Goal: Task Accomplishment & Management: Manage account settings

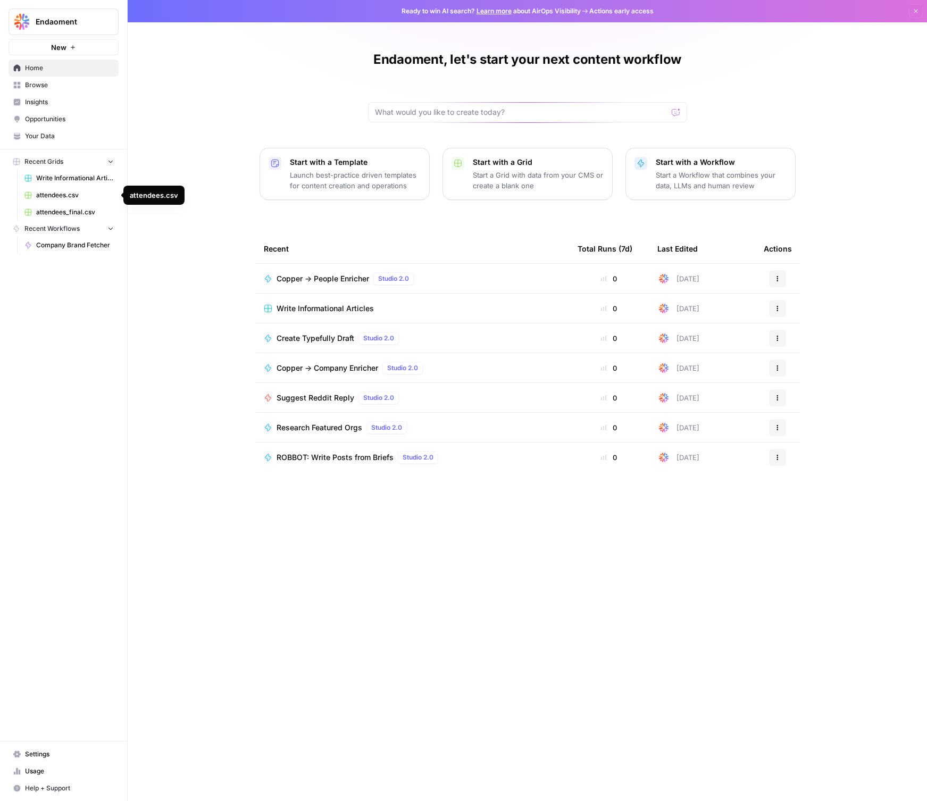
click at [65, 190] on span "attendees.csv" at bounding box center [75, 195] width 78 height 10
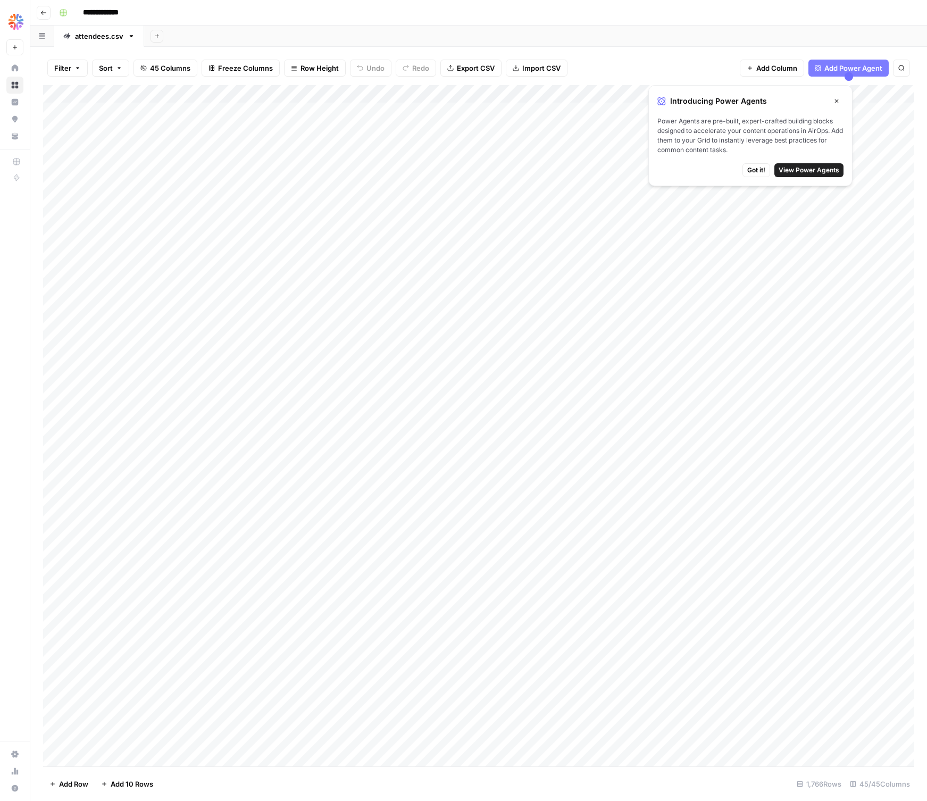
click at [39, 10] on button "Go back" at bounding box center [44, 13] width 14 height 14
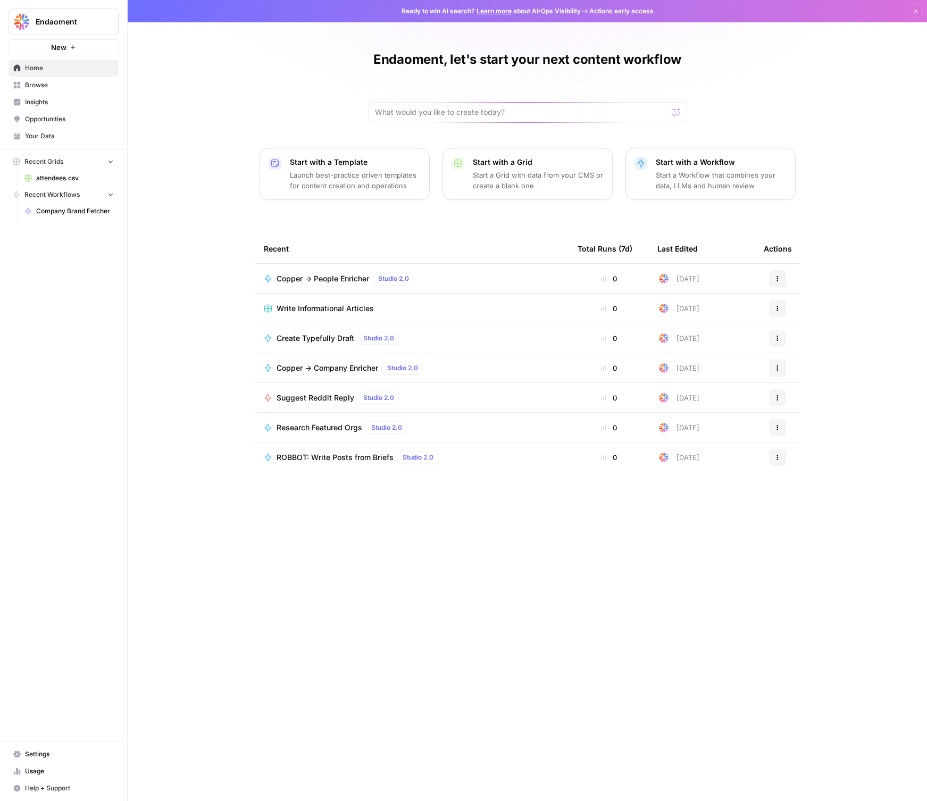
click at [109, 161] on icon "button" at bounding box center [110, 160] width 7 height 7
click at [64, 49] on span "New" at bounding box center [58, 47] width 15 height 11
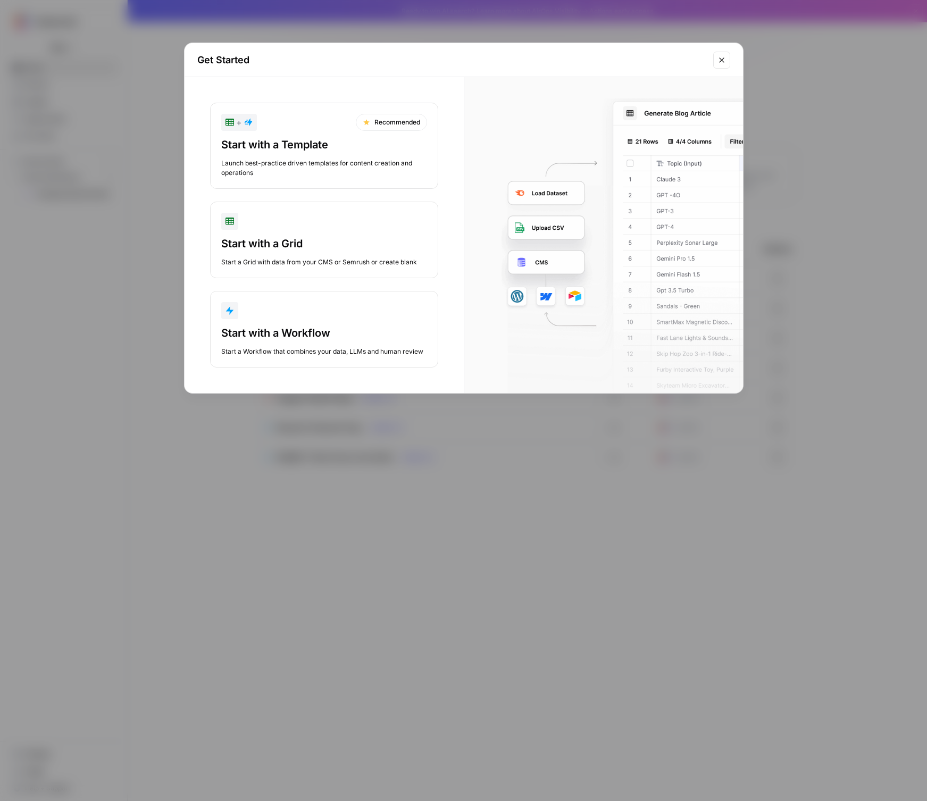
click at [317, 240] on div "Start with a Grid" at bounding box center [324, 243] width 206 height 15
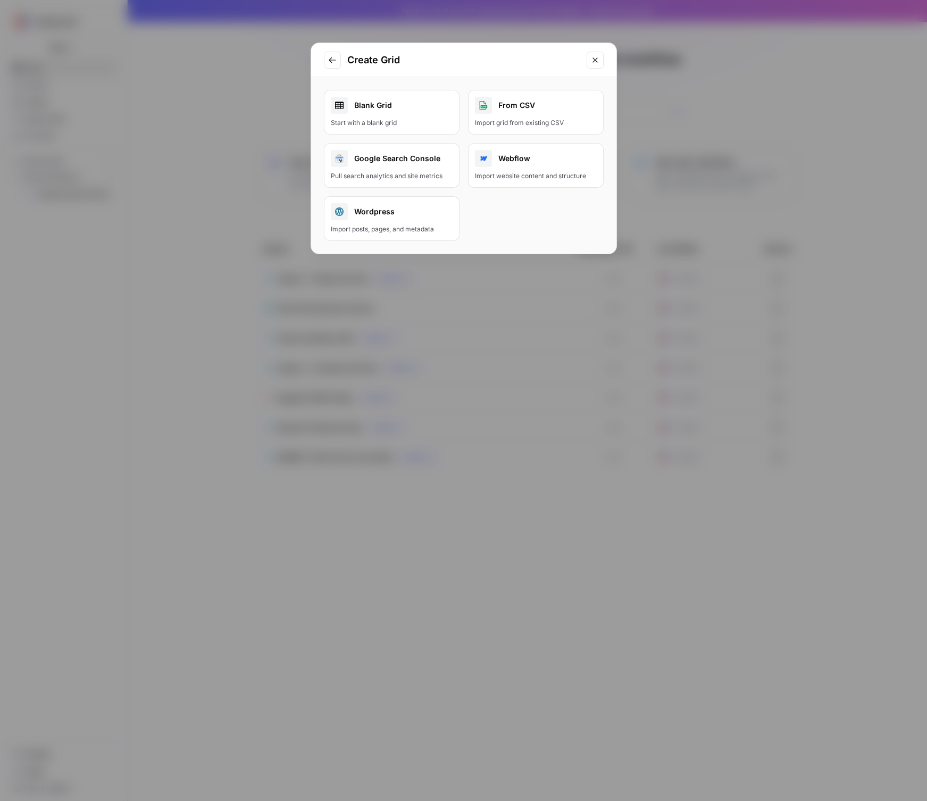
click at [511, 112] on div "From CSV" at bounding box center [536, 105] width 122 height 17
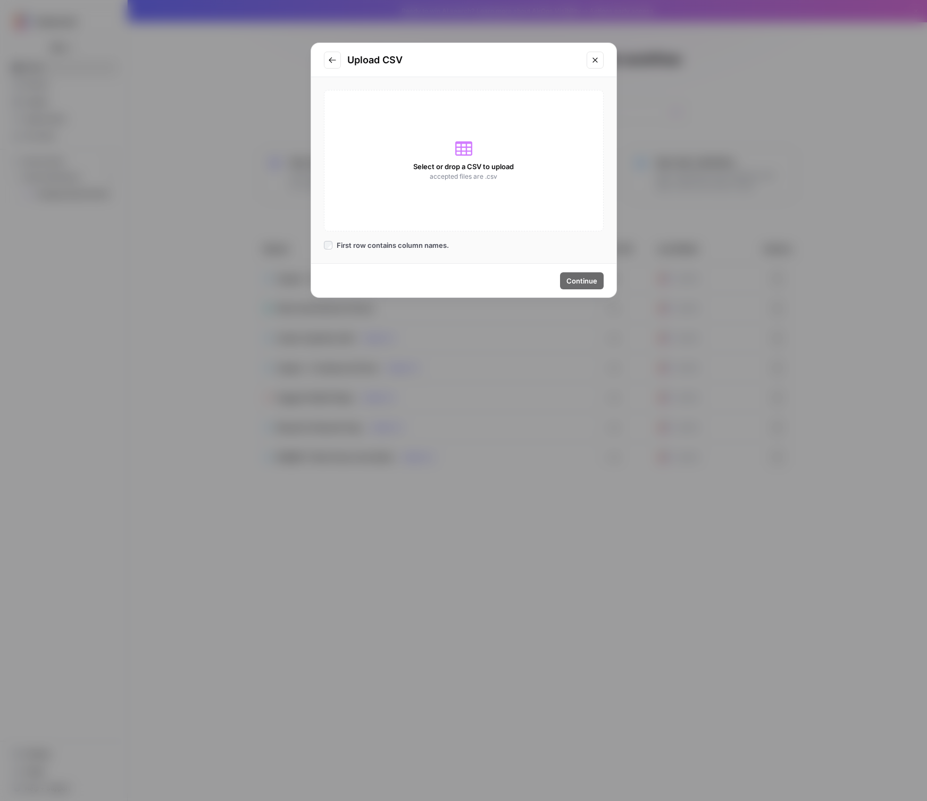
click at [503, 159] on div "Select or drop a CSV to upload accepted files are .csv" at bounding box center [464, 161] width 280 height 142
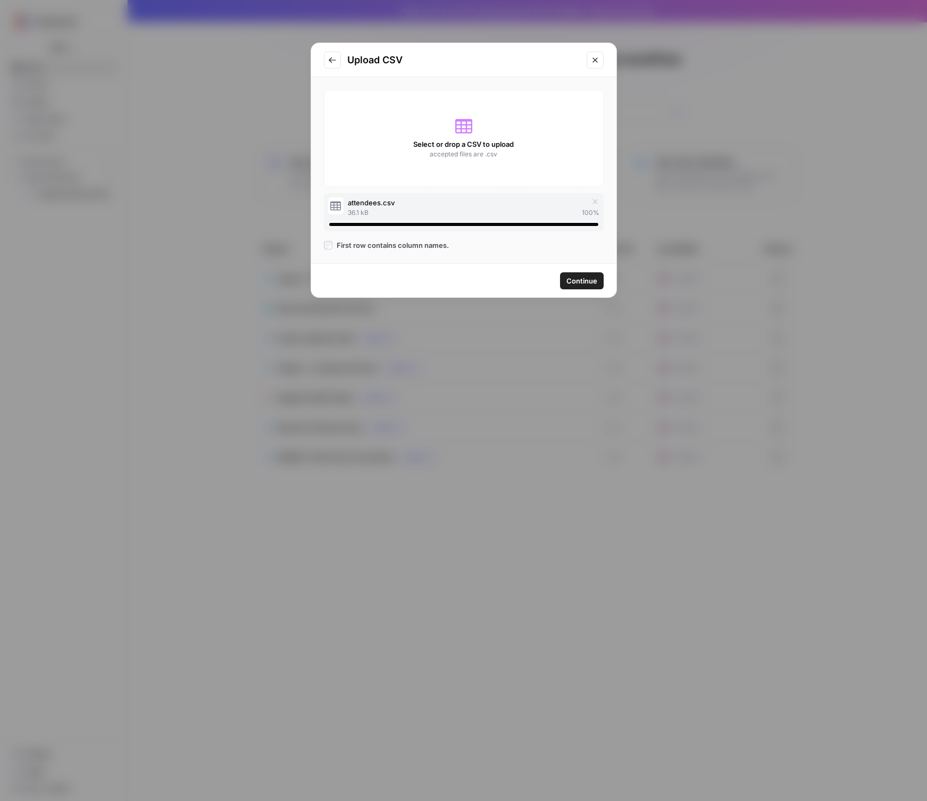
click at [572, 271] on div "Continue" at bounding box center [463, 281] width 305 height 34
click at [577, 278] on span "Continue" at bounding box center [582, 281] width 31 height 11
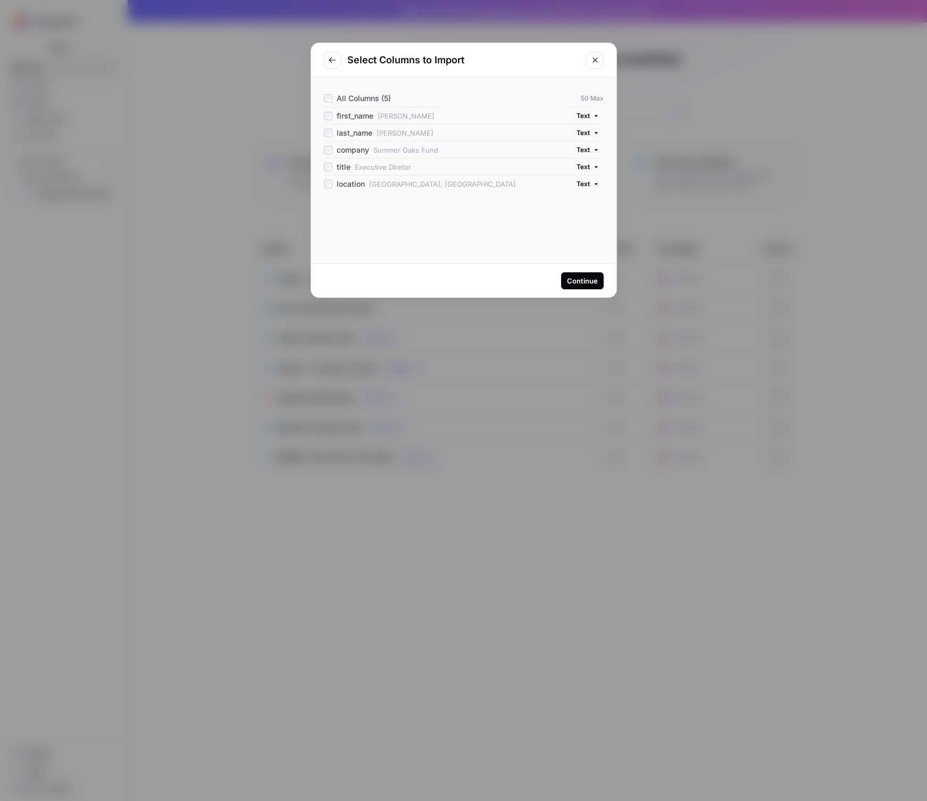
click at [578, 275] on button "Continue" at bounding box center [582, 280] width 43 height 17
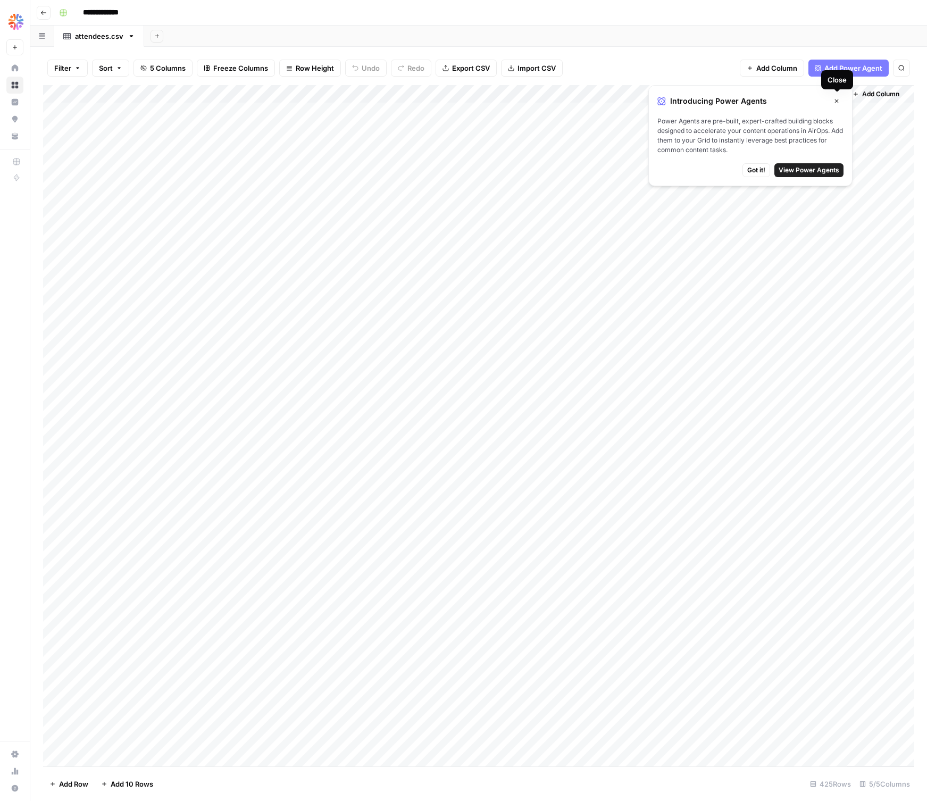
click at [841, 96] on button "Close" at bounding box center [837, 101] width 14 height 14
click at [871, 92] on span "Add Column" at bounding box center [880, 94] width 37 height 10
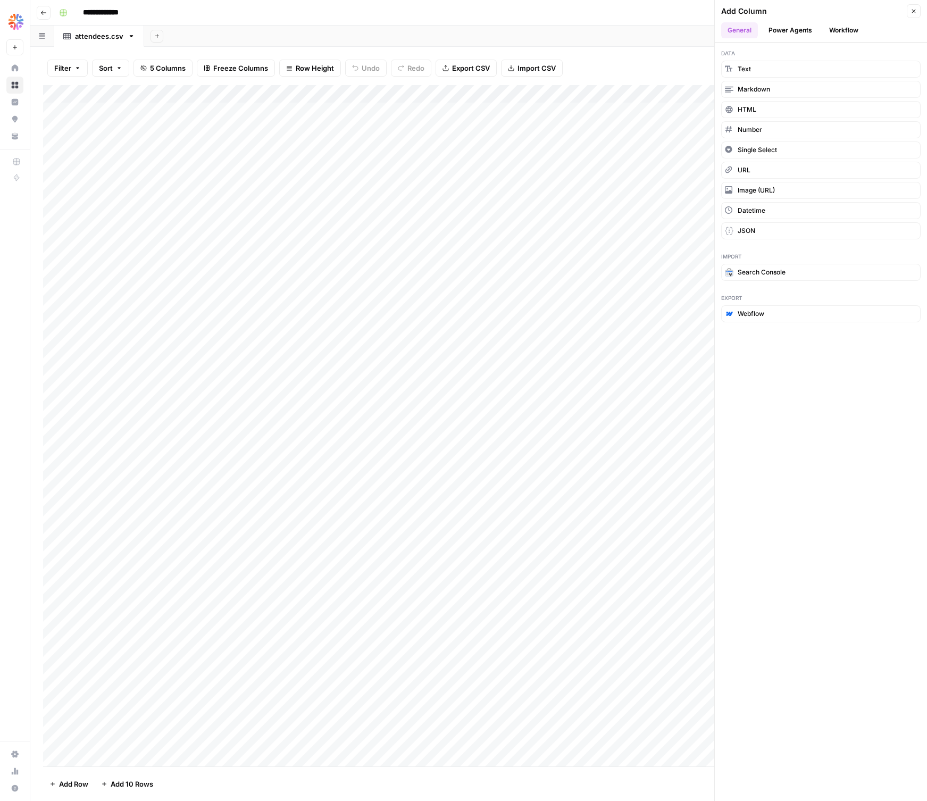
click at [845, 32] on button "Workflow" at bounding box center [844, 30] width 42 height 16
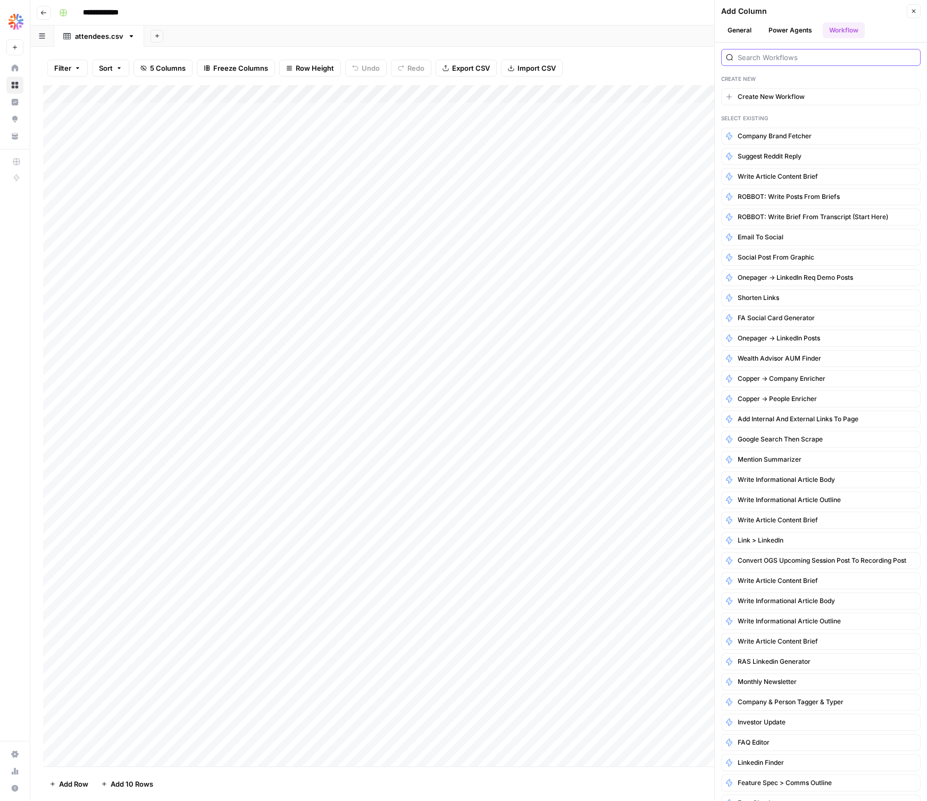
click at [781, 55] on input "search" at bounding box center [827, 57] width 178 height 11
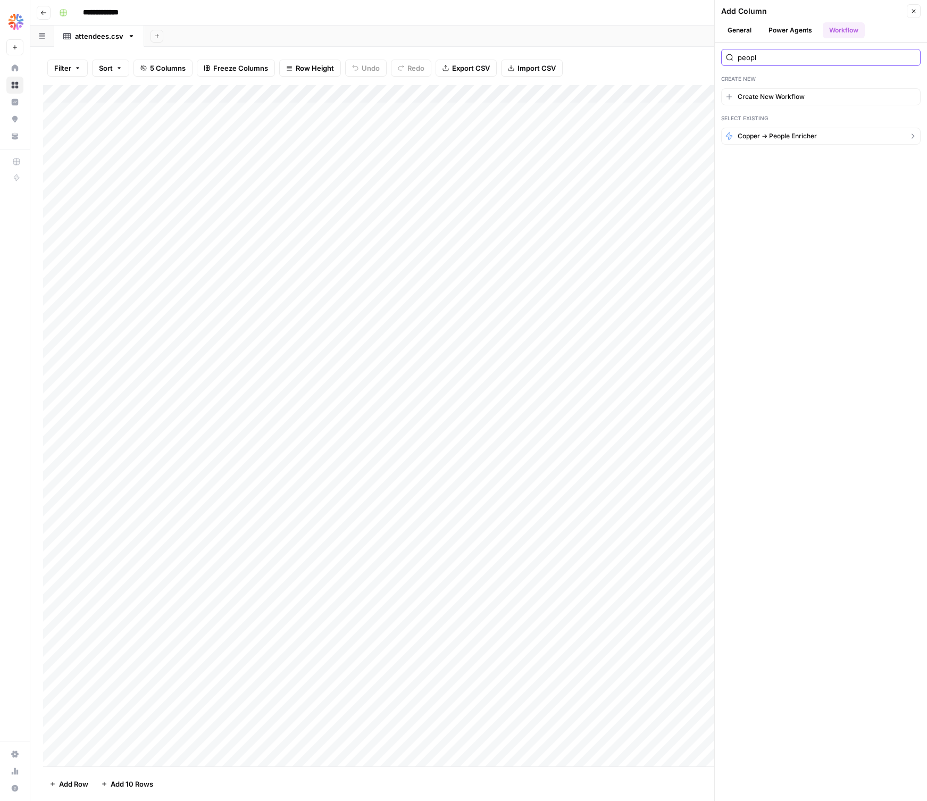
type input "peopl"
click at [771, 138] on span "Copper -> People Enricher" at bounding box center [777, 136] width 79 height 10
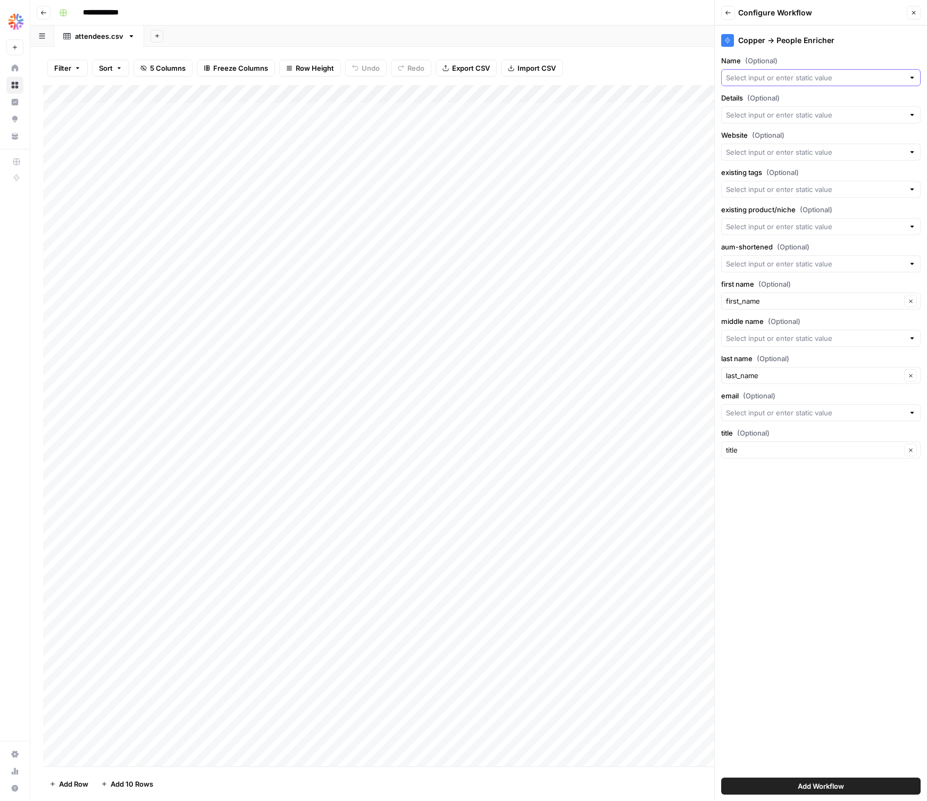
click at [744, 77] on input "Name (Optional)" at bounding box center [815, 77] width 178 height 11
click at [781, 139] on span "first_name" at bounding box center [812, 137] width 164 height 11
type input "first_name"
click at [767, 70] on div "first_name Clear" at bounding box center [820, 77] width 199 height 17
click at [757, 170] on span "company" at bounding box center [818, 170] width 177 height 11
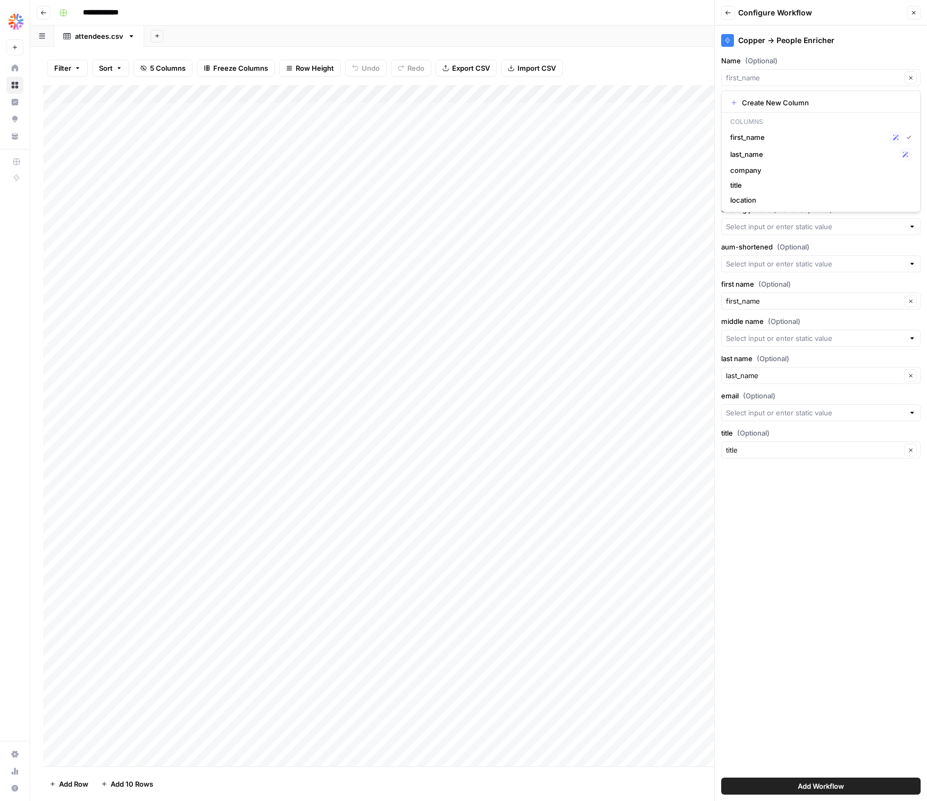
type input "company"
click at [792, 785] on button "Add Workflow" at bounding box center [820, 786] width 199 height 17
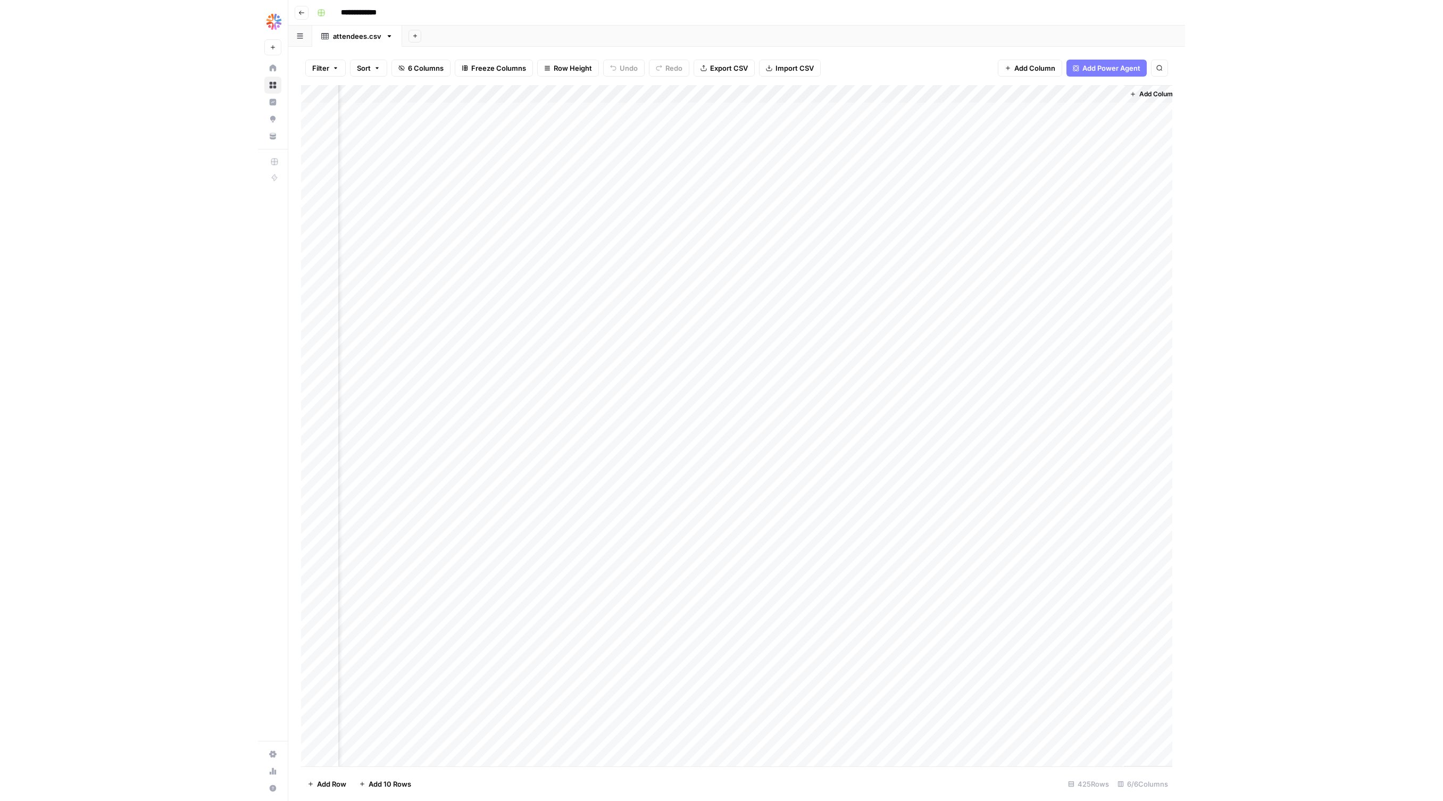
scroll to position [0, 129]
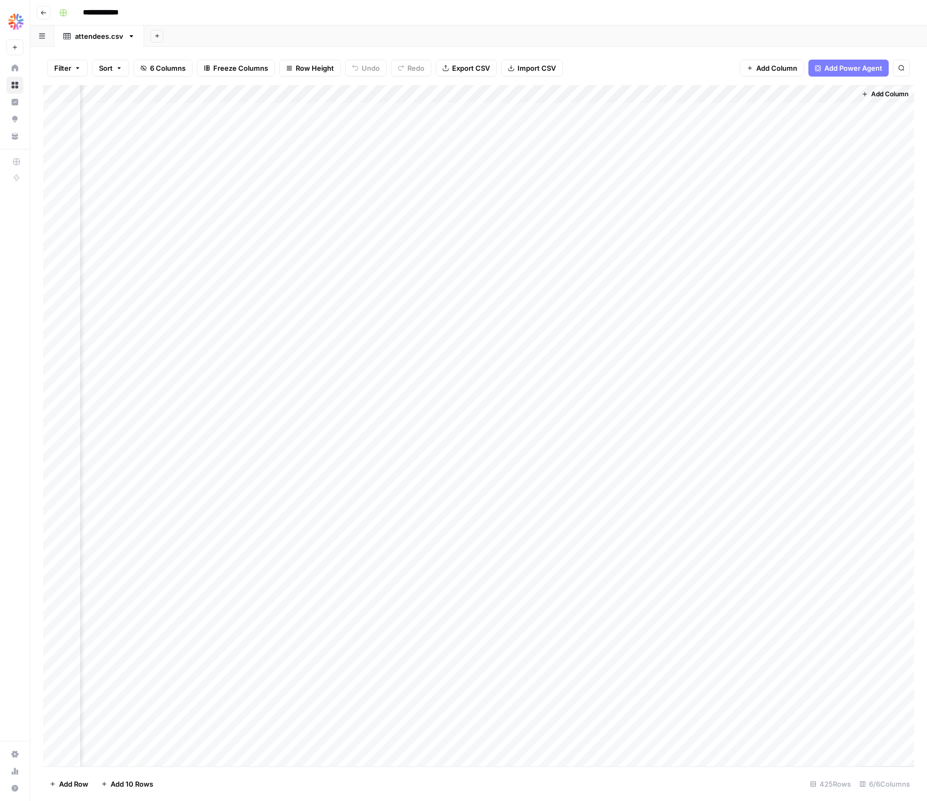
click at [781, 109] on div "Add Column" at bounding box center [478, 425] width 871 height 681
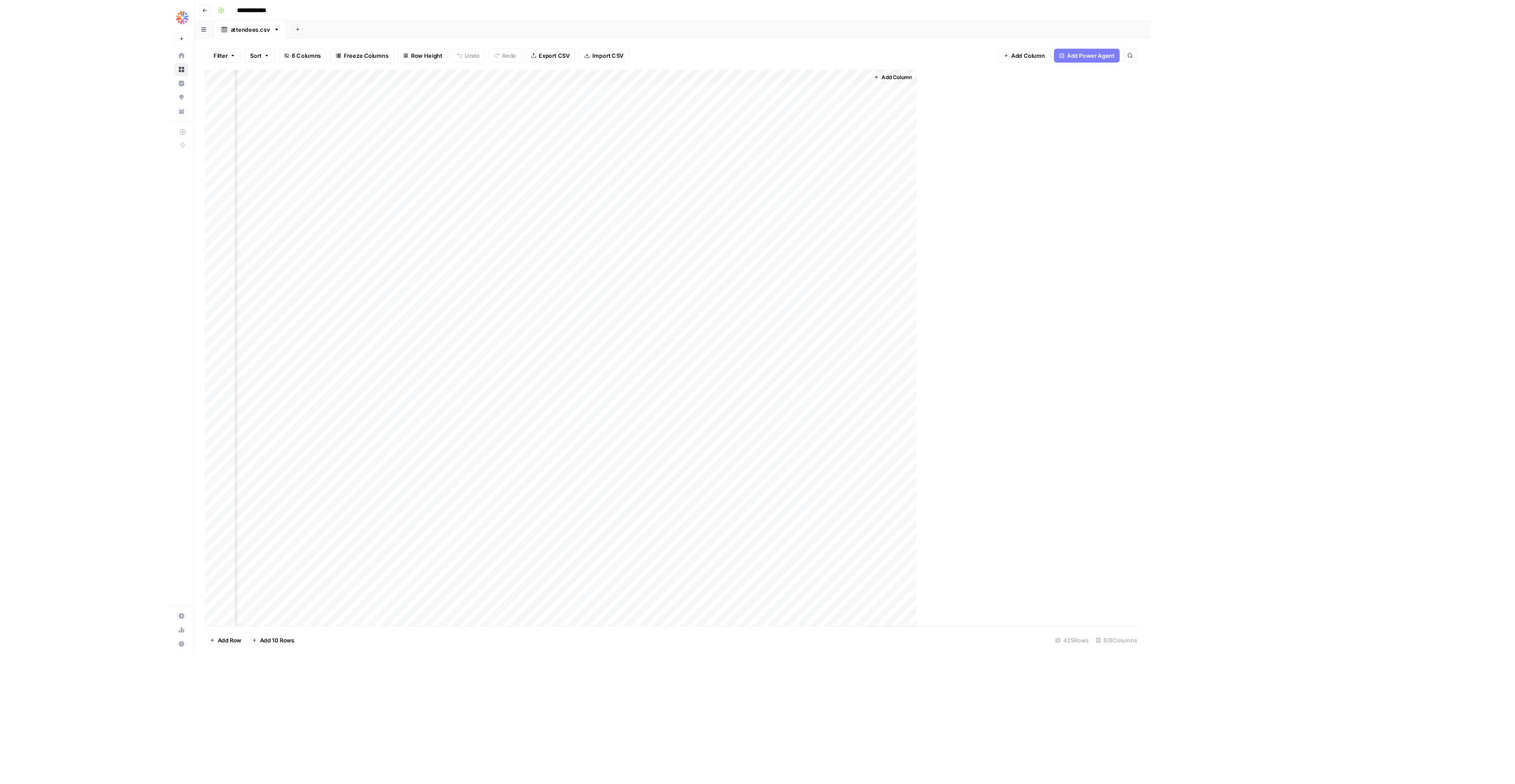
scroll to position [0, 0]
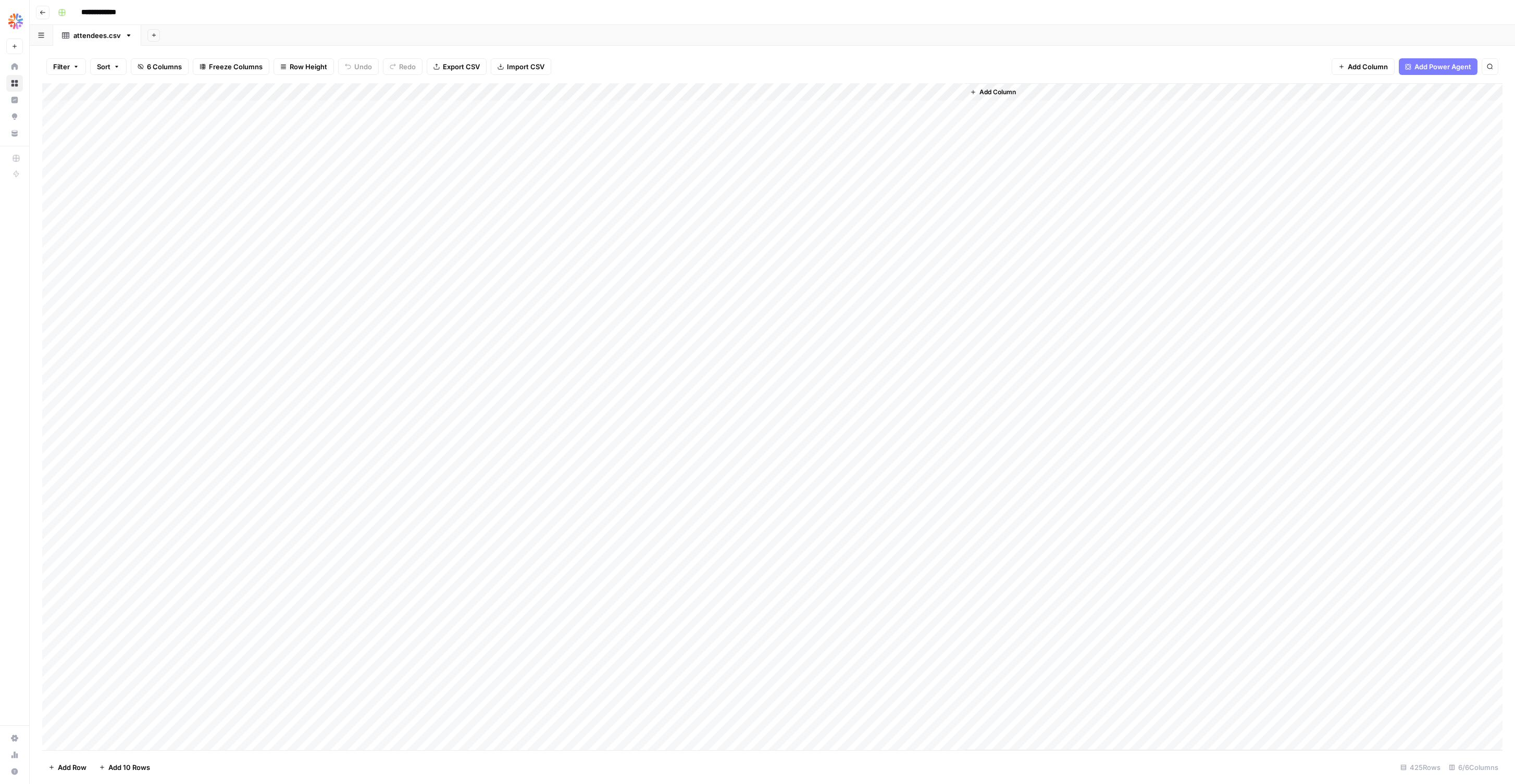
click at [908, 93] on div "Add Column" at bounding box center [772, 416] width 1460 height 667
click at [875, 195] on span "Edit Workflow" at bounding box center [894, 194] width 91 height 11
click at [908, 108] on div "Add Column" at bounding box center [772, 416] width 1460 height 667
click at [34, 145] on nav "Home Browse Insights Opportunities Your Data" at bounding box center [62, 100] width 124 height 92
click at [38, 129] on span "Your Data" at bounding box center [68, 133] width 87 height 10
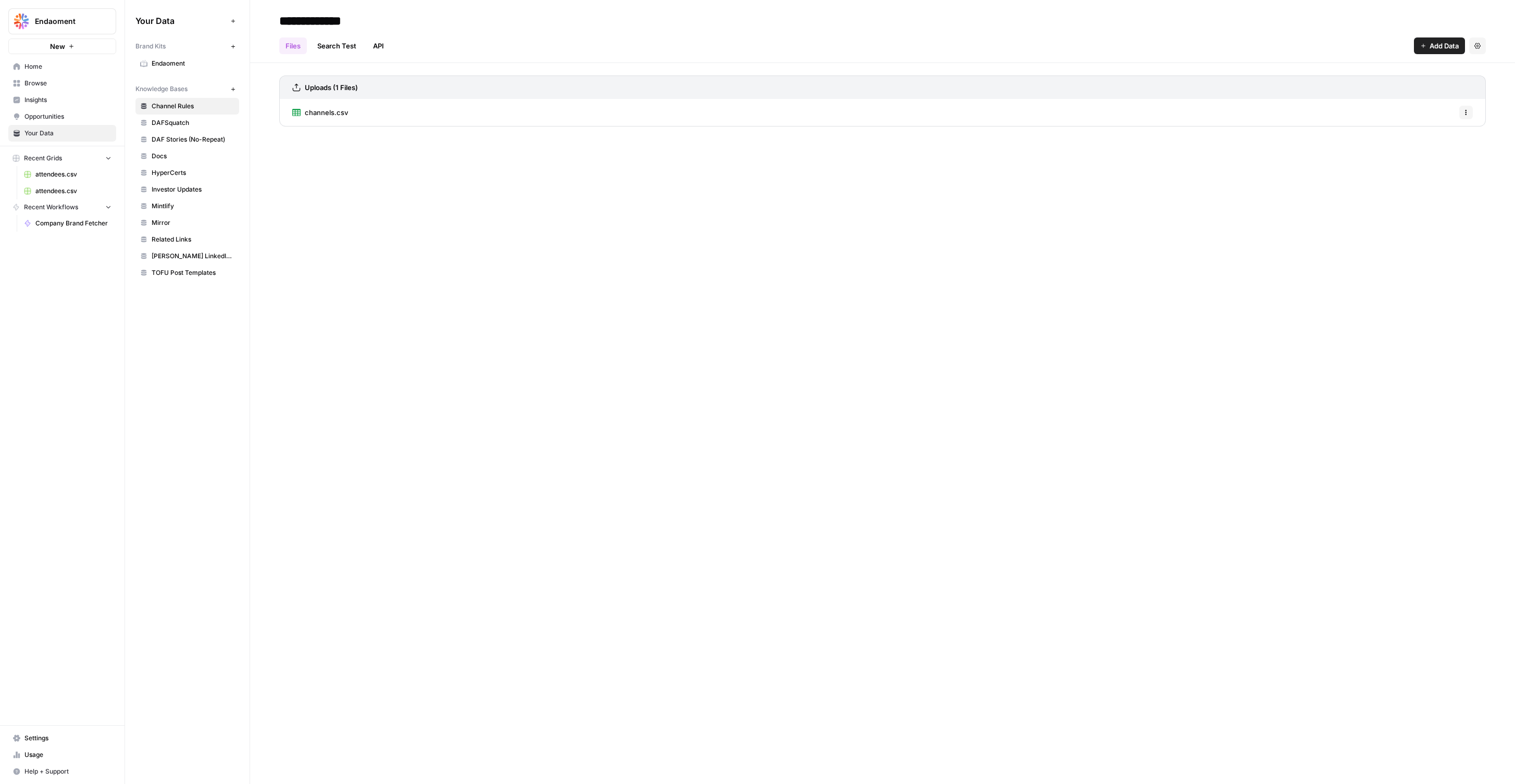
click at [38, 121] on link "Opportunities" at bounding box center [63, 116] width 108 height 17
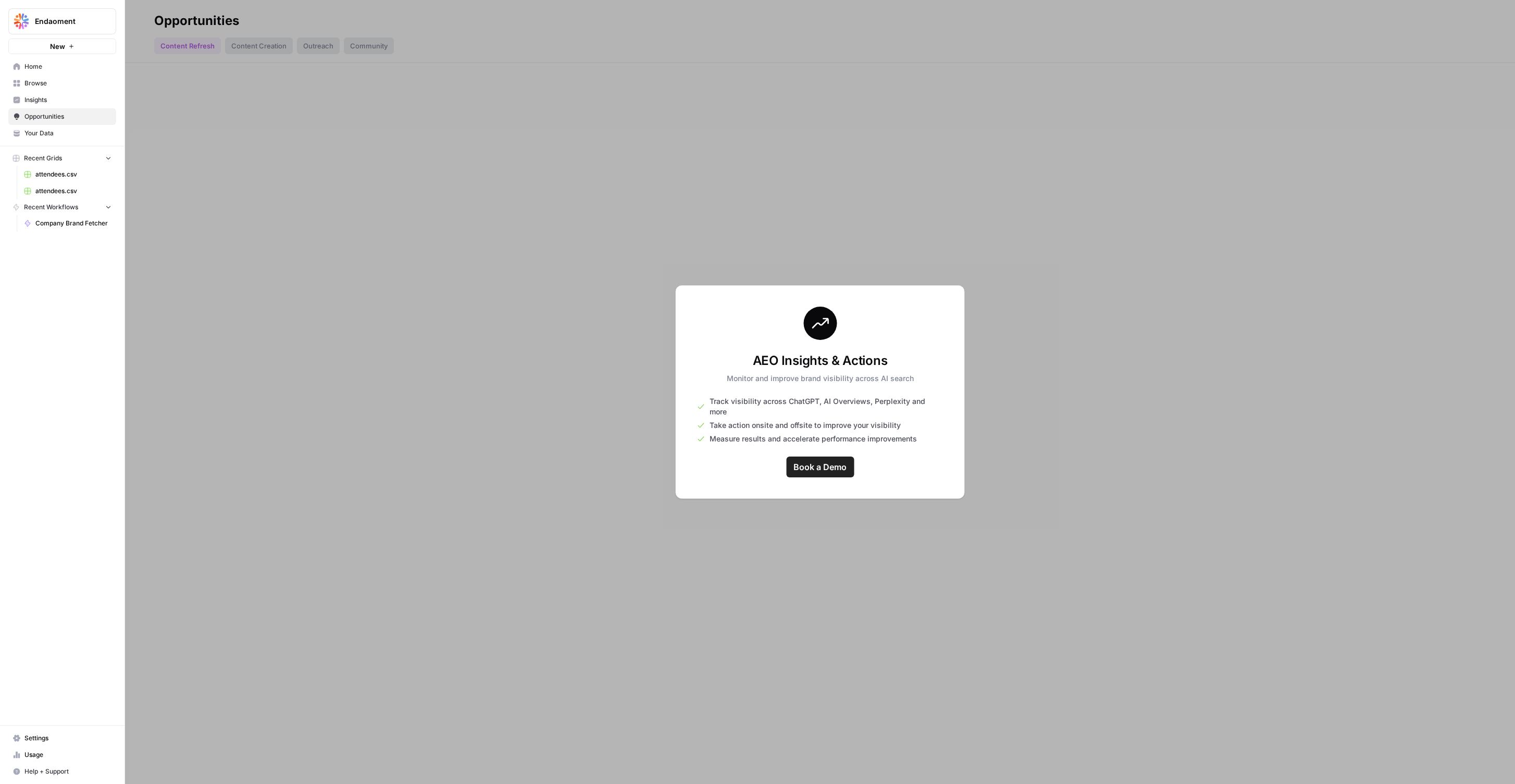
click at [817, 468] on link "Book a Demo" at bounding box center [820, 467] width 68 height 21
click at [74, 101] on span "Insights" at bounding box center [68, 100] width 87 height 10
click at [70, 87] on span "Browse" at bounding box center [68, 83] width 87 height 10
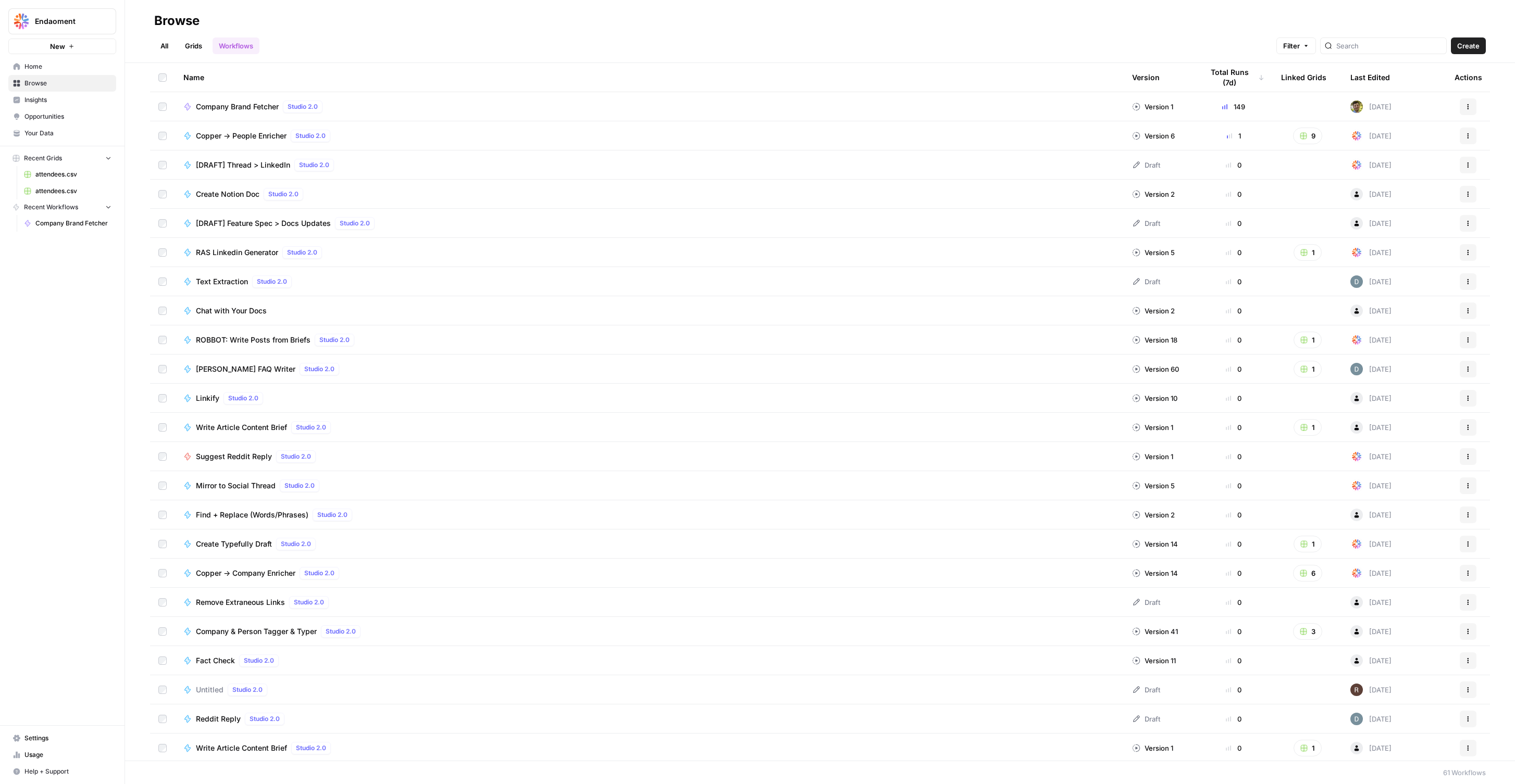
click at [77, 69] on span "Home" at bounding box center [68, 67] width 87 height 10
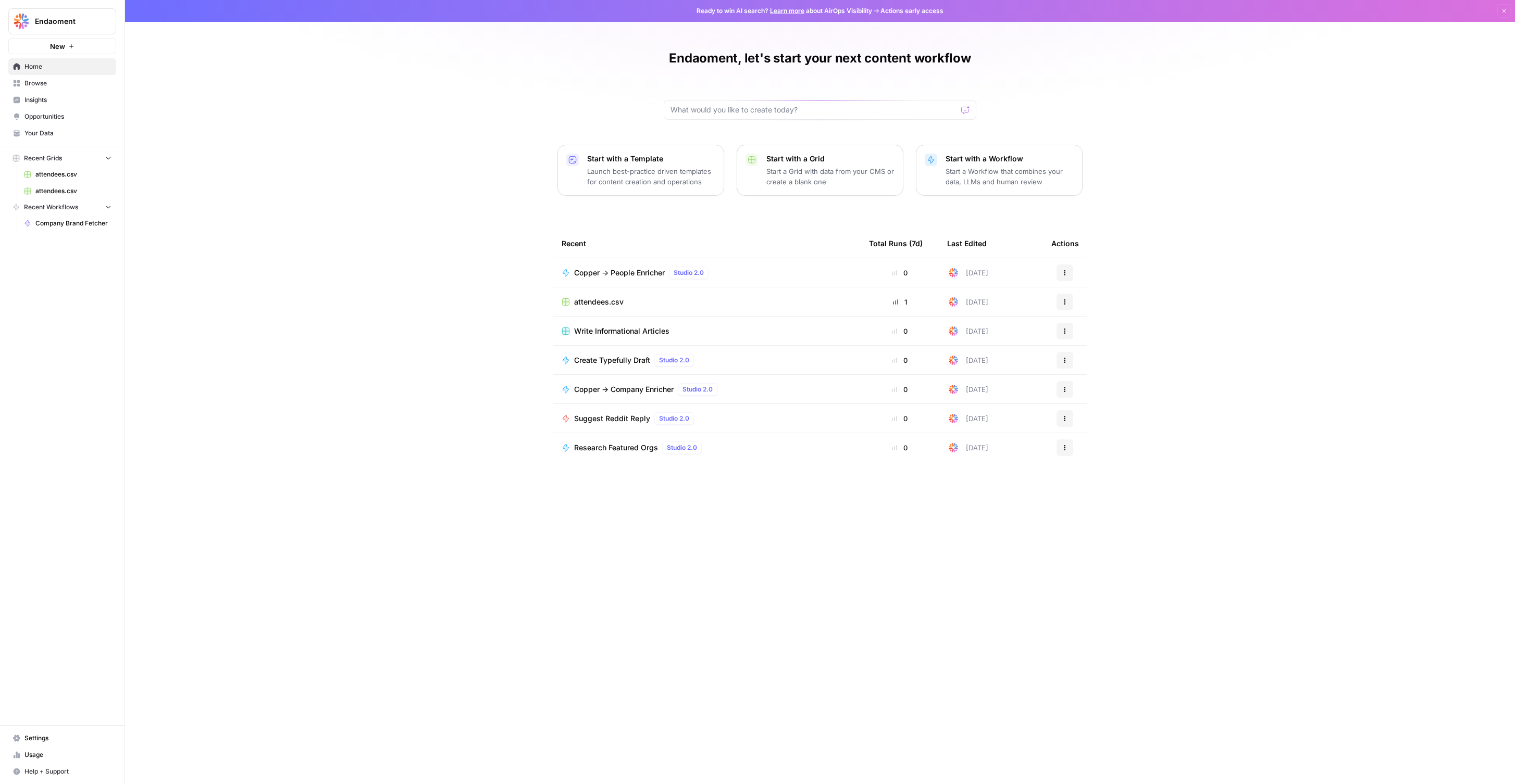
click at [42, 739] on span "Settings" at bounding box center [68, 739] width 87 height 10
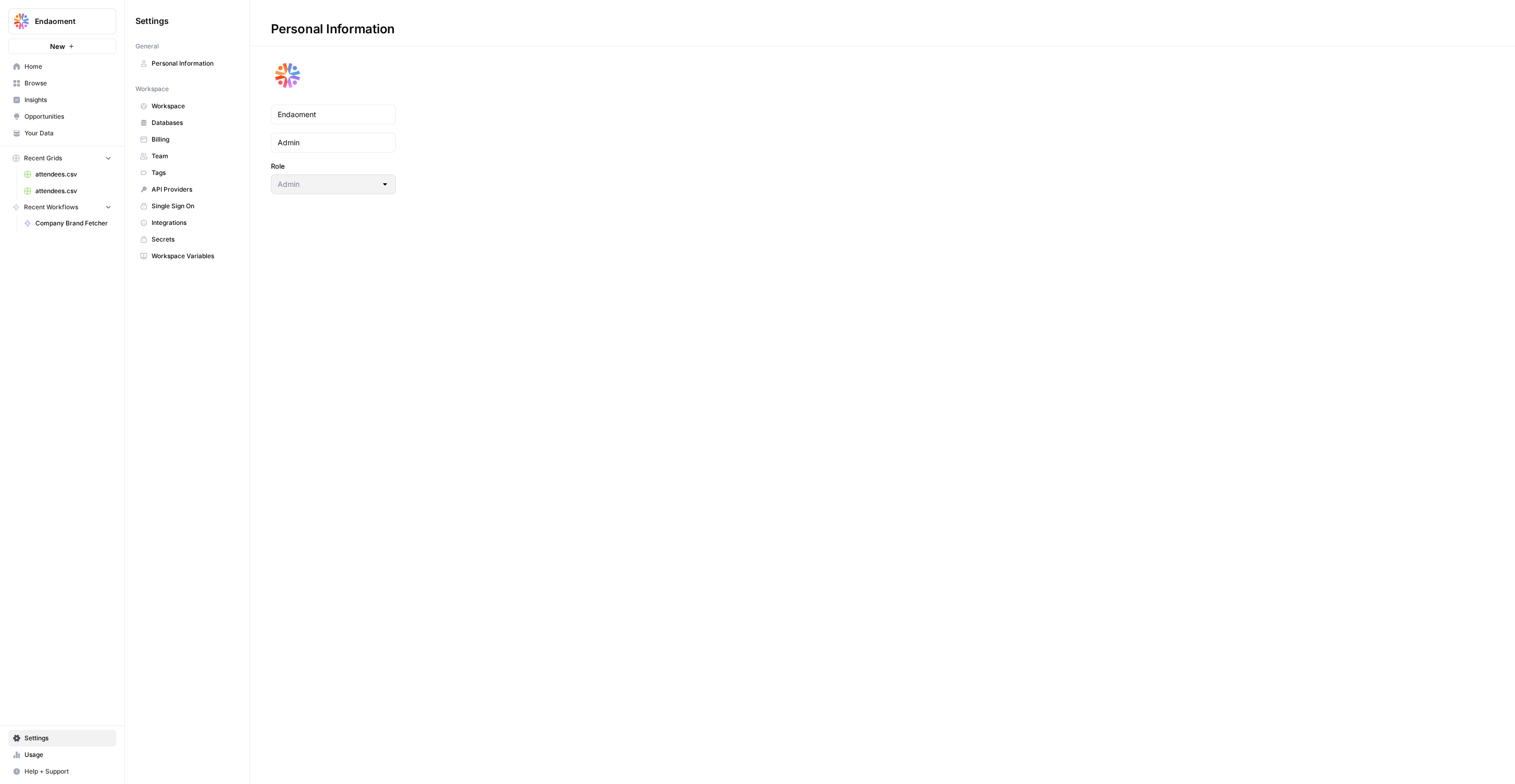
click at [34, 748] on link "Usage" at bounding box center [63, 755] width 108 height 17
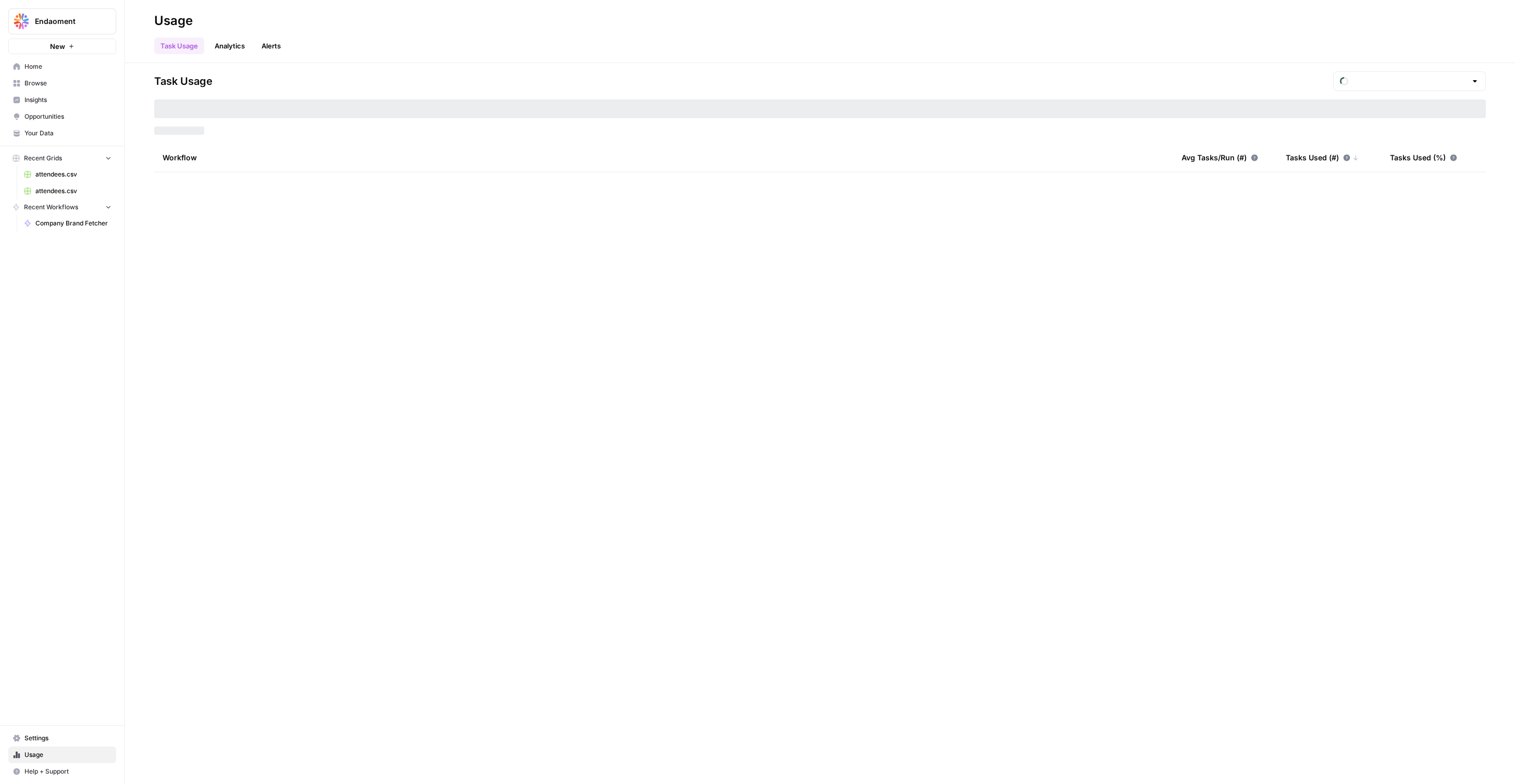
type input "September Tasks"
click at [269, 48] on link "Alerts" at bounding box center [271, 45] width 31 height 17
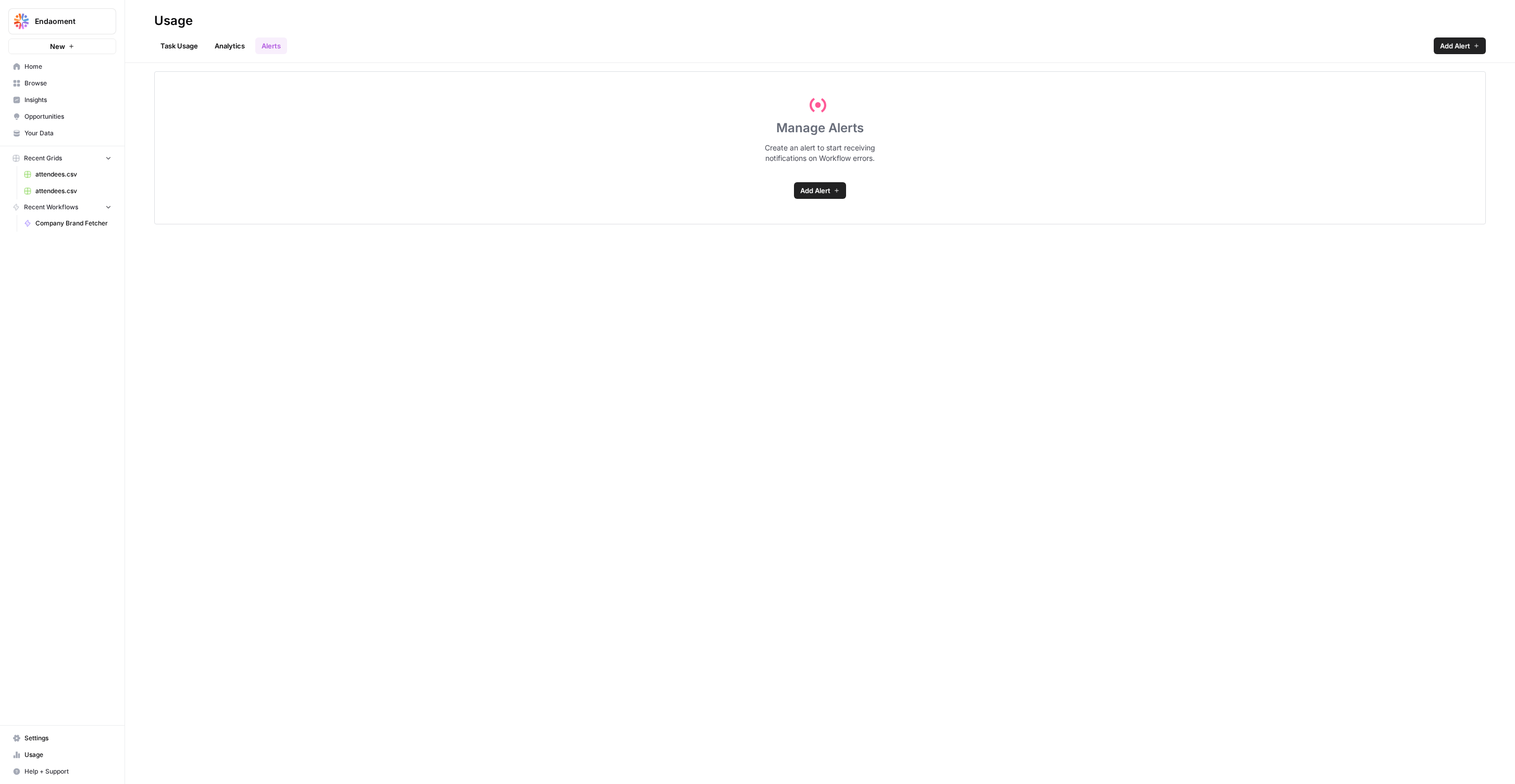
click at [219, 45] on link "Analytics" at bounding box center [230, 45] width 43 height 17
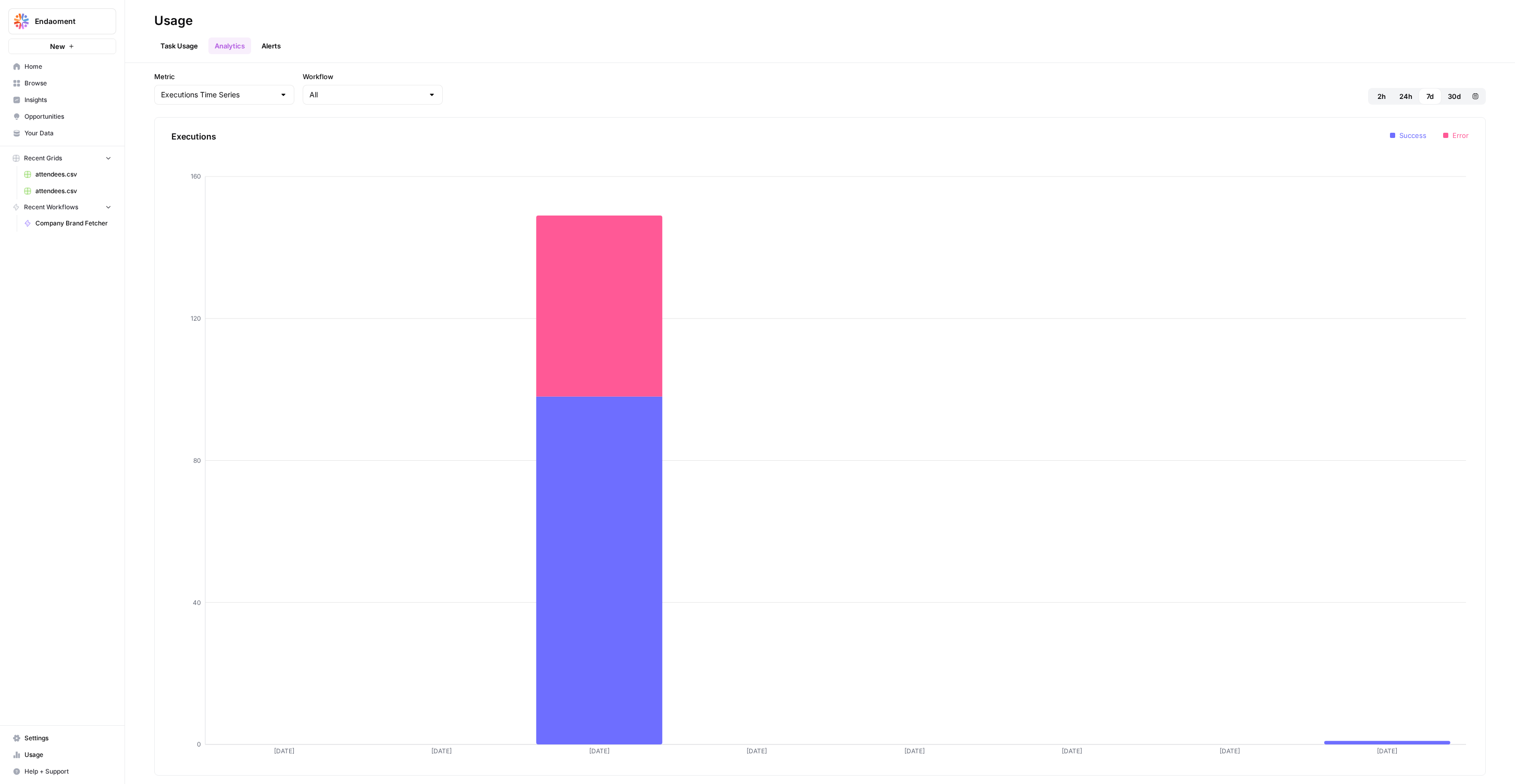
click at [48, 92] on link "Insights" at bounding box center [63, 100] width 108 height 17
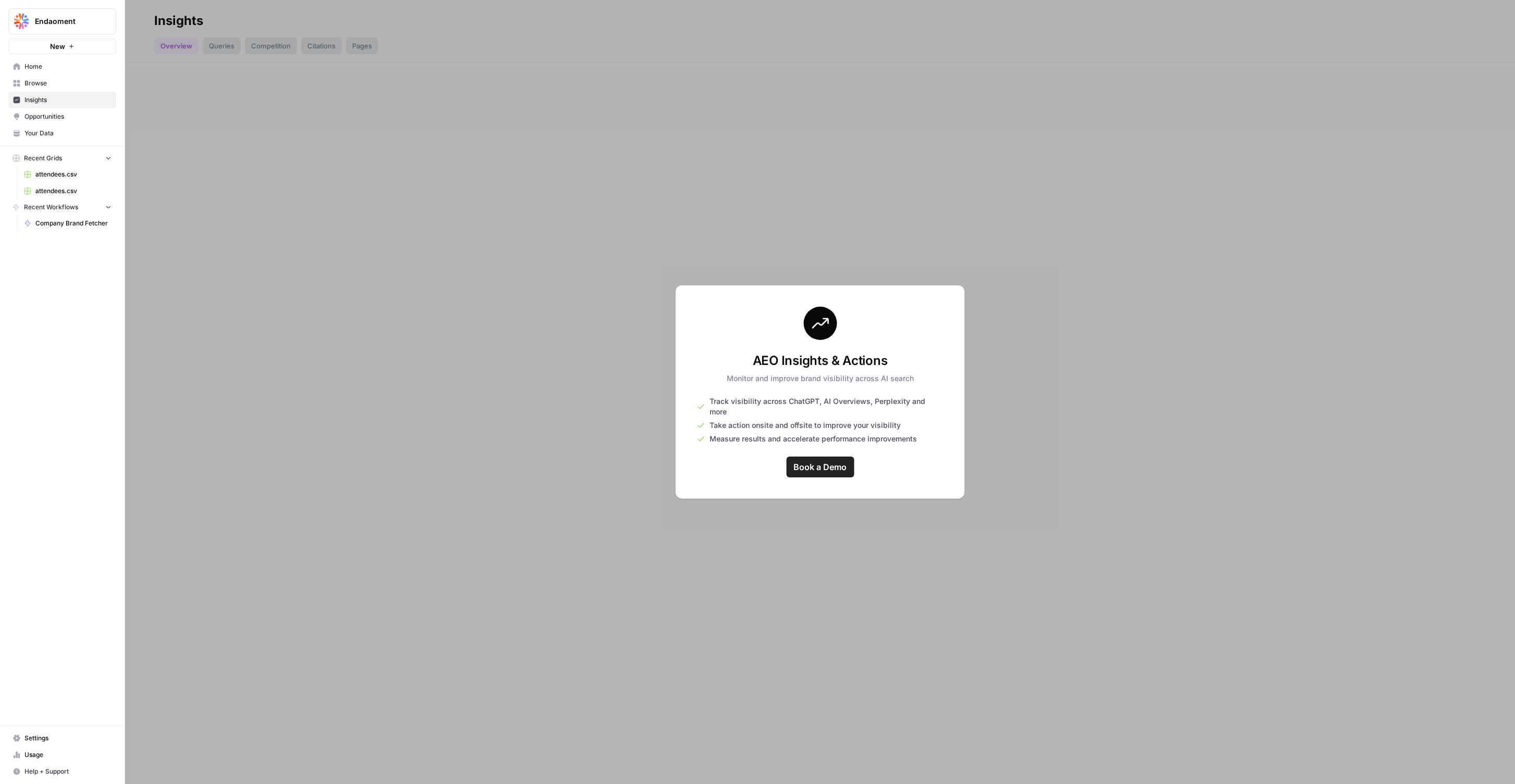
click at [60, 752] on span "Usage" at bounding box center [68, 756] width 87 height 10
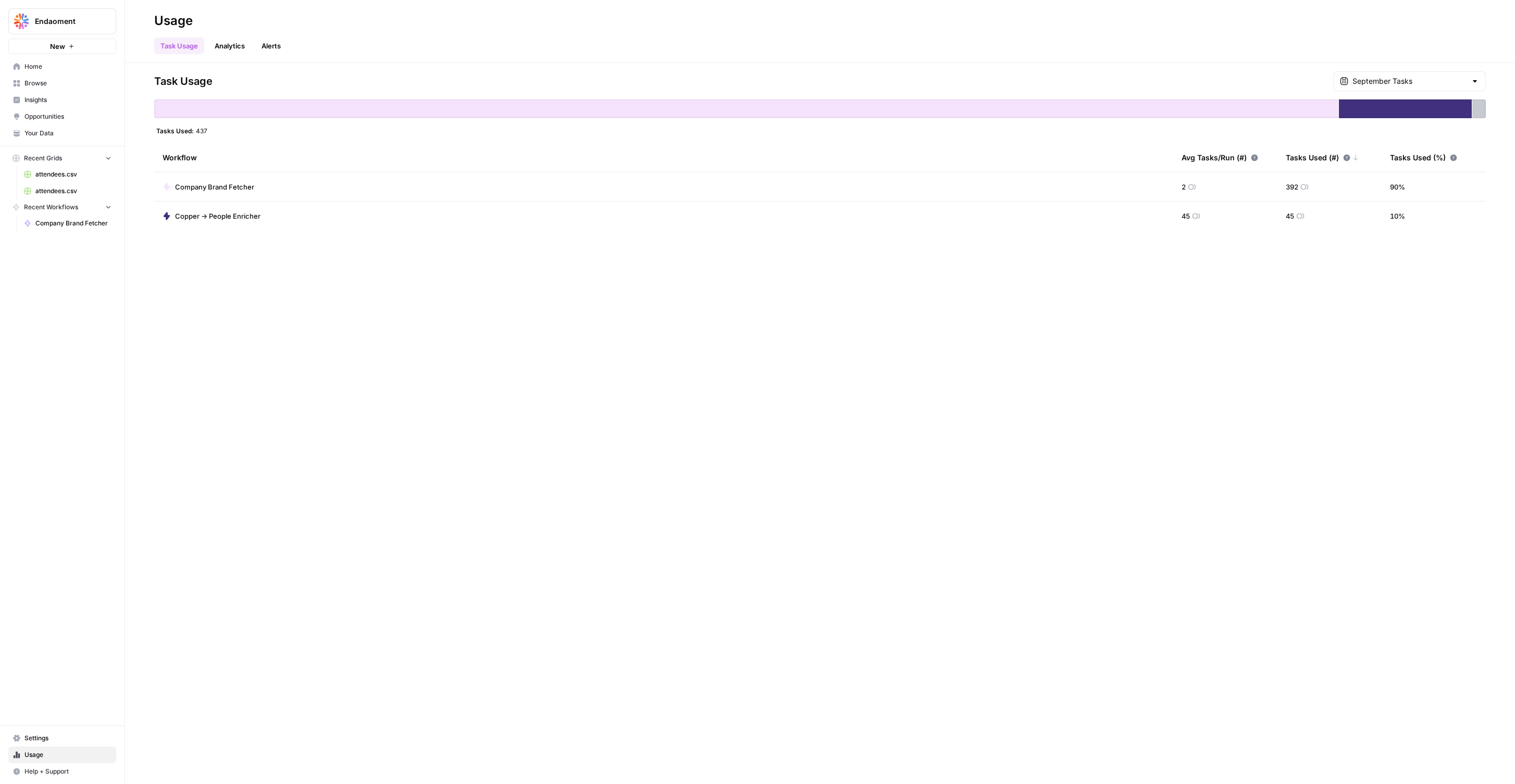
click at [64, 740] on span "Settings" at bounding box center [68, 739] width 87 height 10
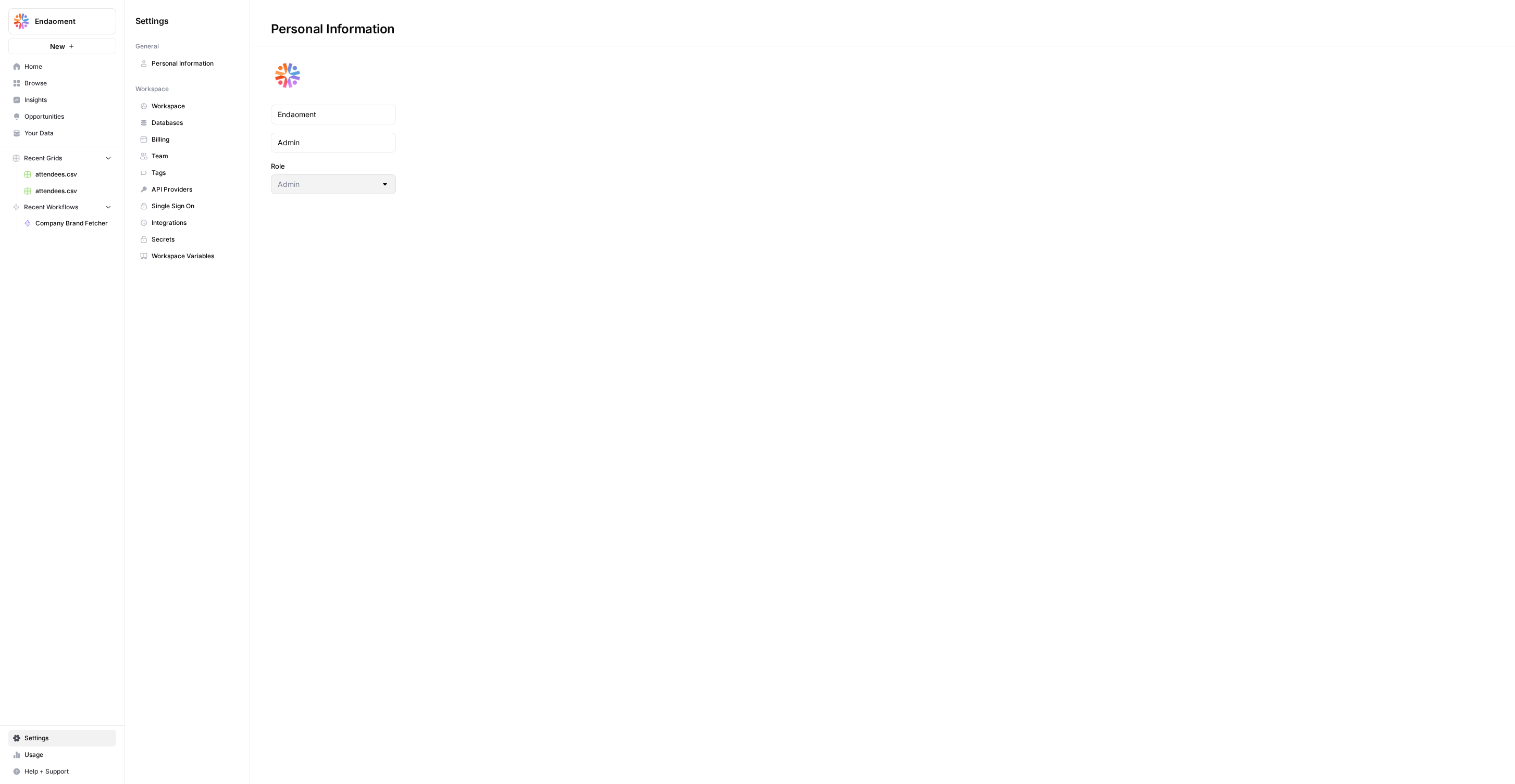
click at [200, 139] on span "Billing" at bounding box center [193, 140] width 83 height 10
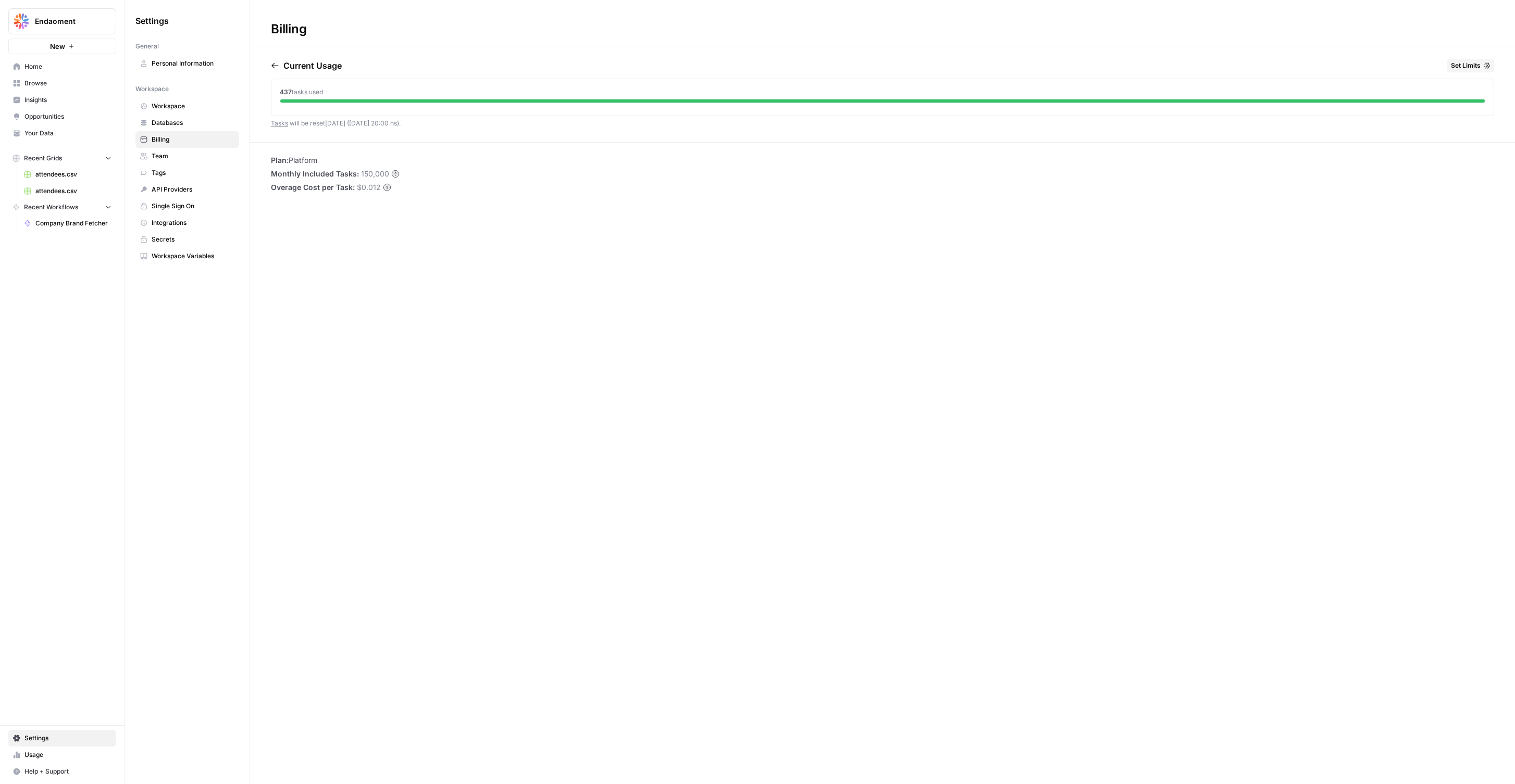
click at [187, 157] on span "Team" at bounding box center [193, 157] width 83 height 10
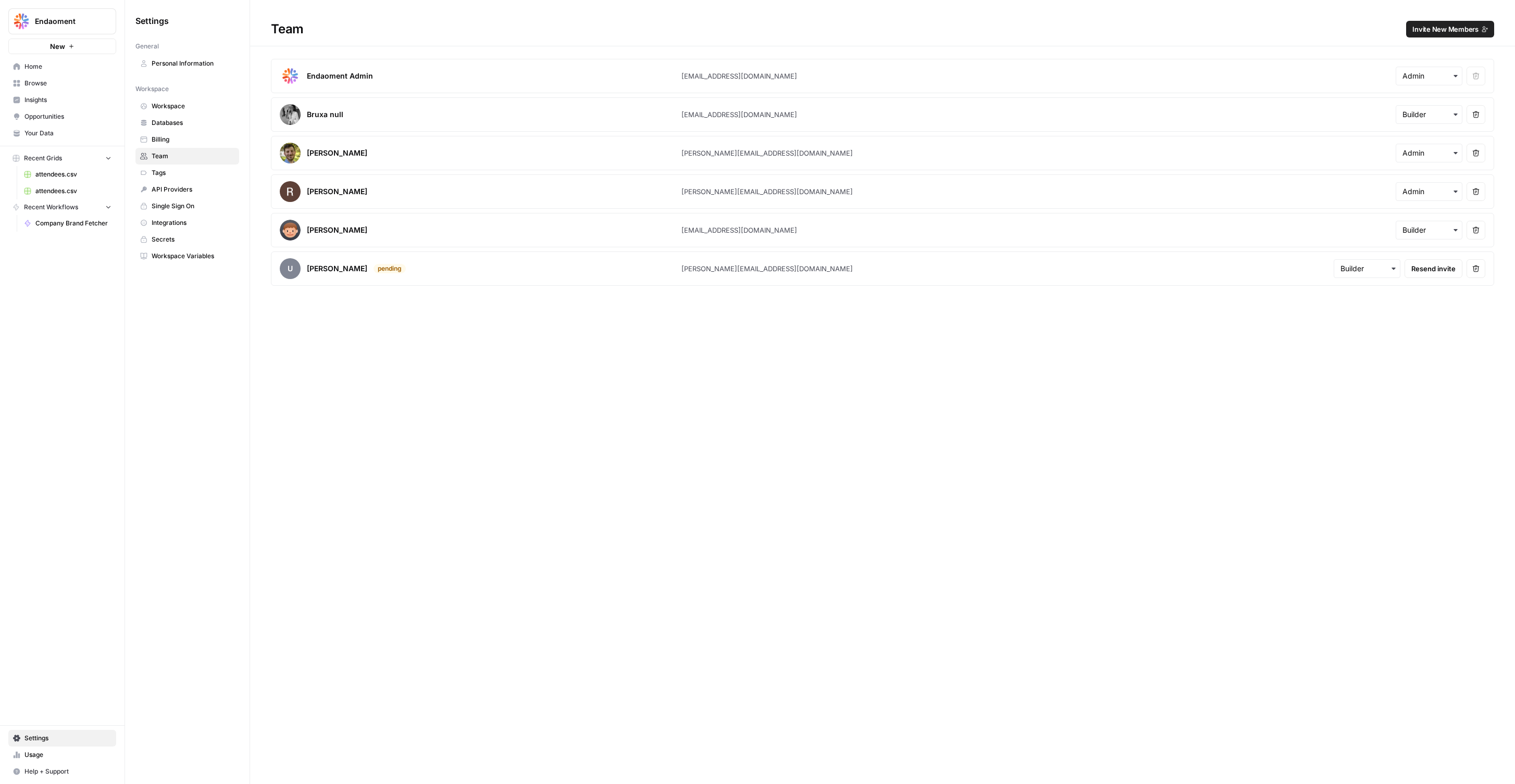
click at [178, 176] on span "Tags" at bounding box center [193, 173] width 83 height 10
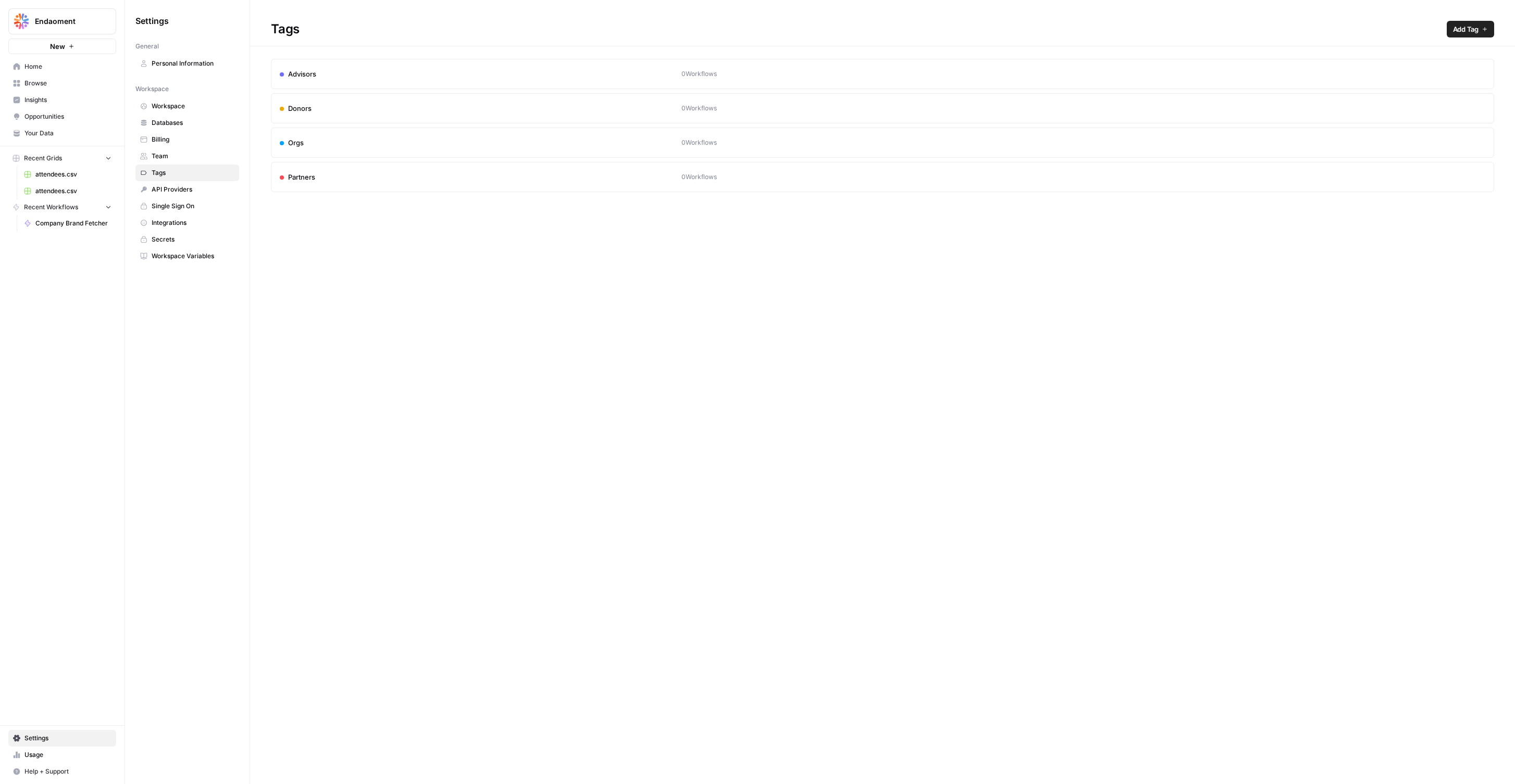
click at [188, 154] on span "Team" at bounding box center [193, 157] width 83 height 10
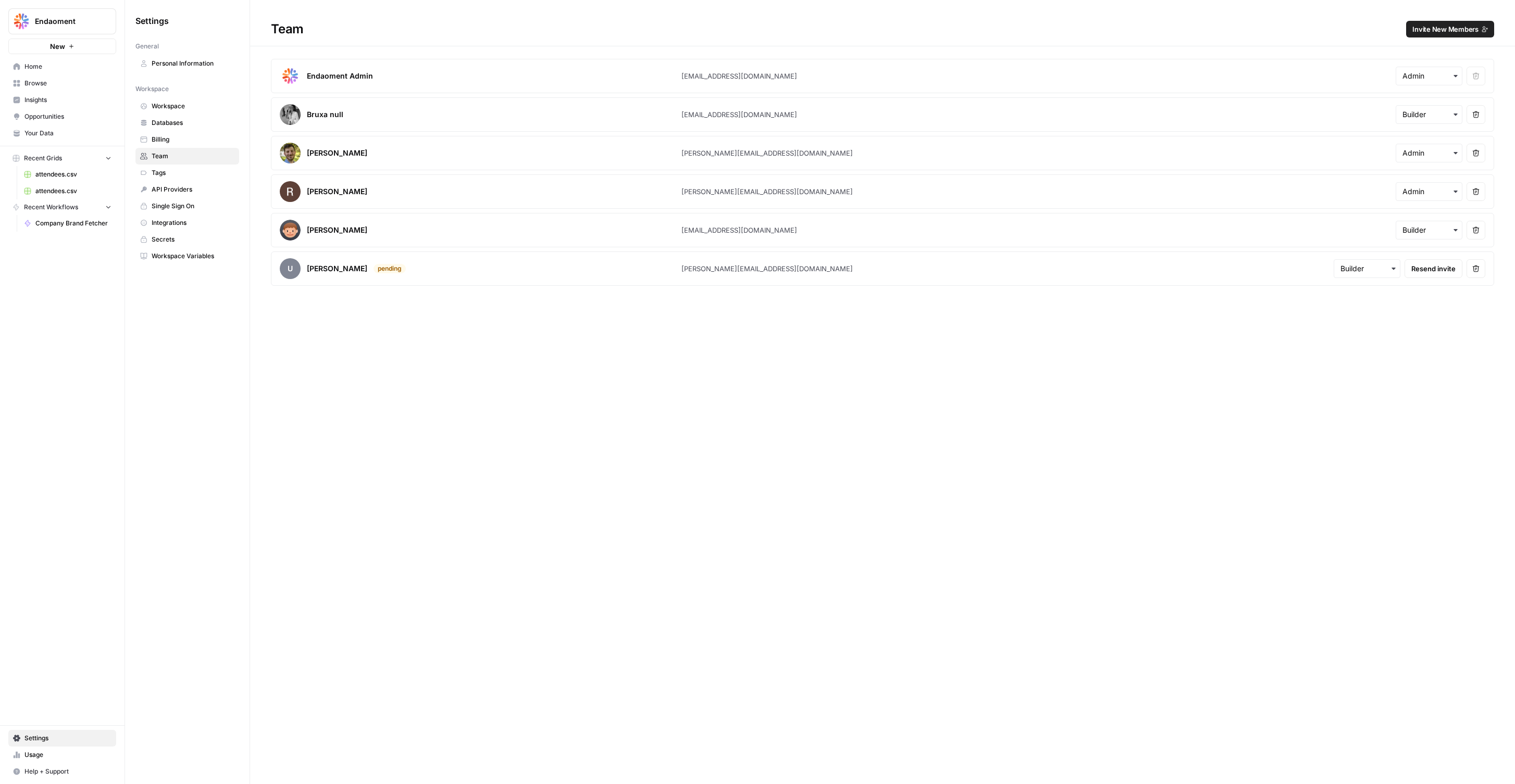
drag, startPoint x: 494, startPoint y: 289, endPoint x: 536, endPoint y: 289, distance: 42.0
click at [513, 289] on div "Team Invite New Members Endaoment Admin admin@endaoment.org Remove user Bruxa n…" at bounding box center [882, 145] width 1265 height 290
click at [908, 33] on span "Invite New Members" at bounding box center [1445, 28] width 67 height 11
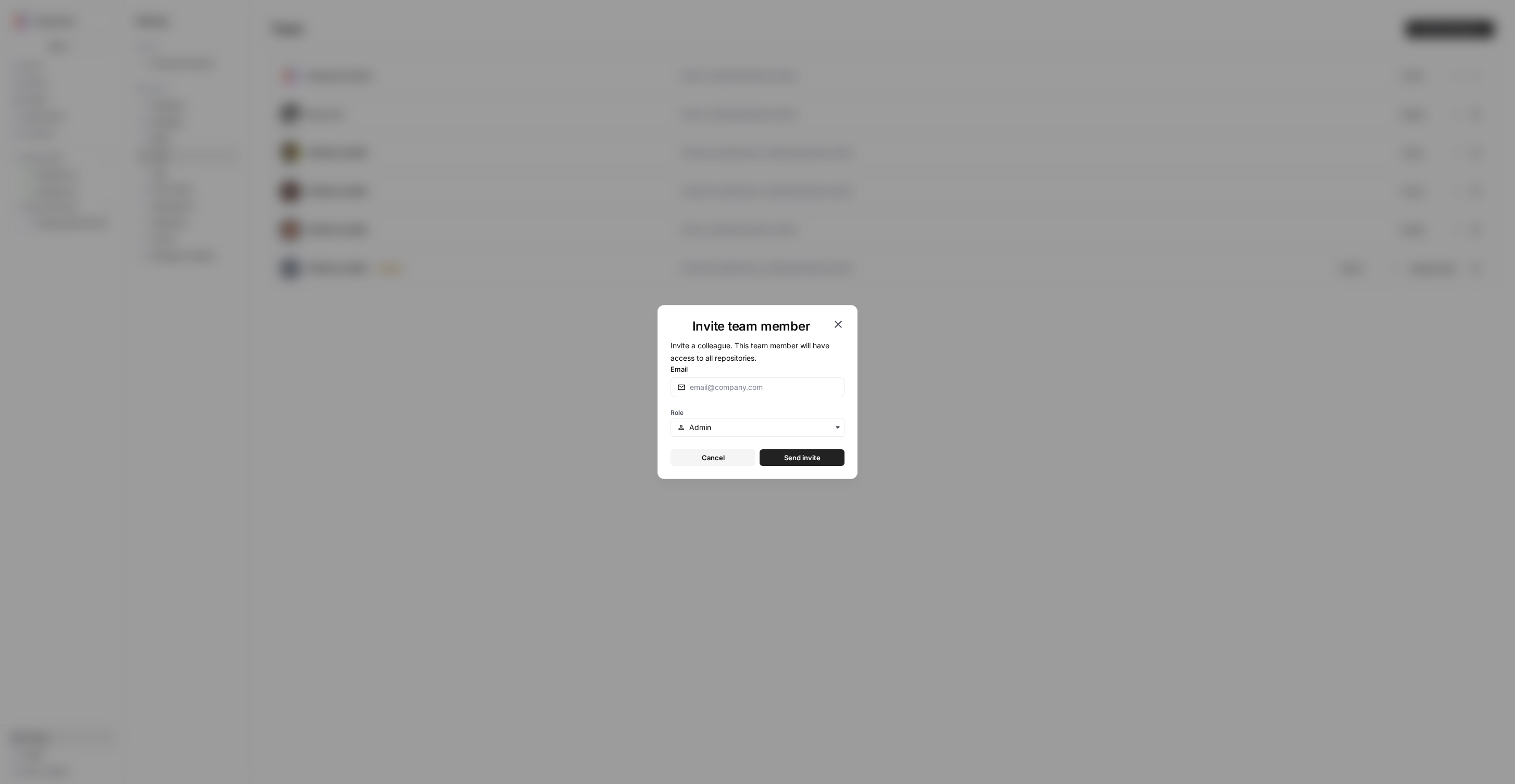
click at [785, 373] on label "Email" at bounding box center [758, 369] width 174 height 11
click at [785, 382] on input "Email" at bounding box center [763, 387] width 148 height 11
click at [787, 392] on input "Email" at bounding box center [763, 387] width 148 height 11
type input "Robbie@endaoment.org"
click at [767, 459] on button "Send invite" at bounding box center [802, 457] width 85 height 17
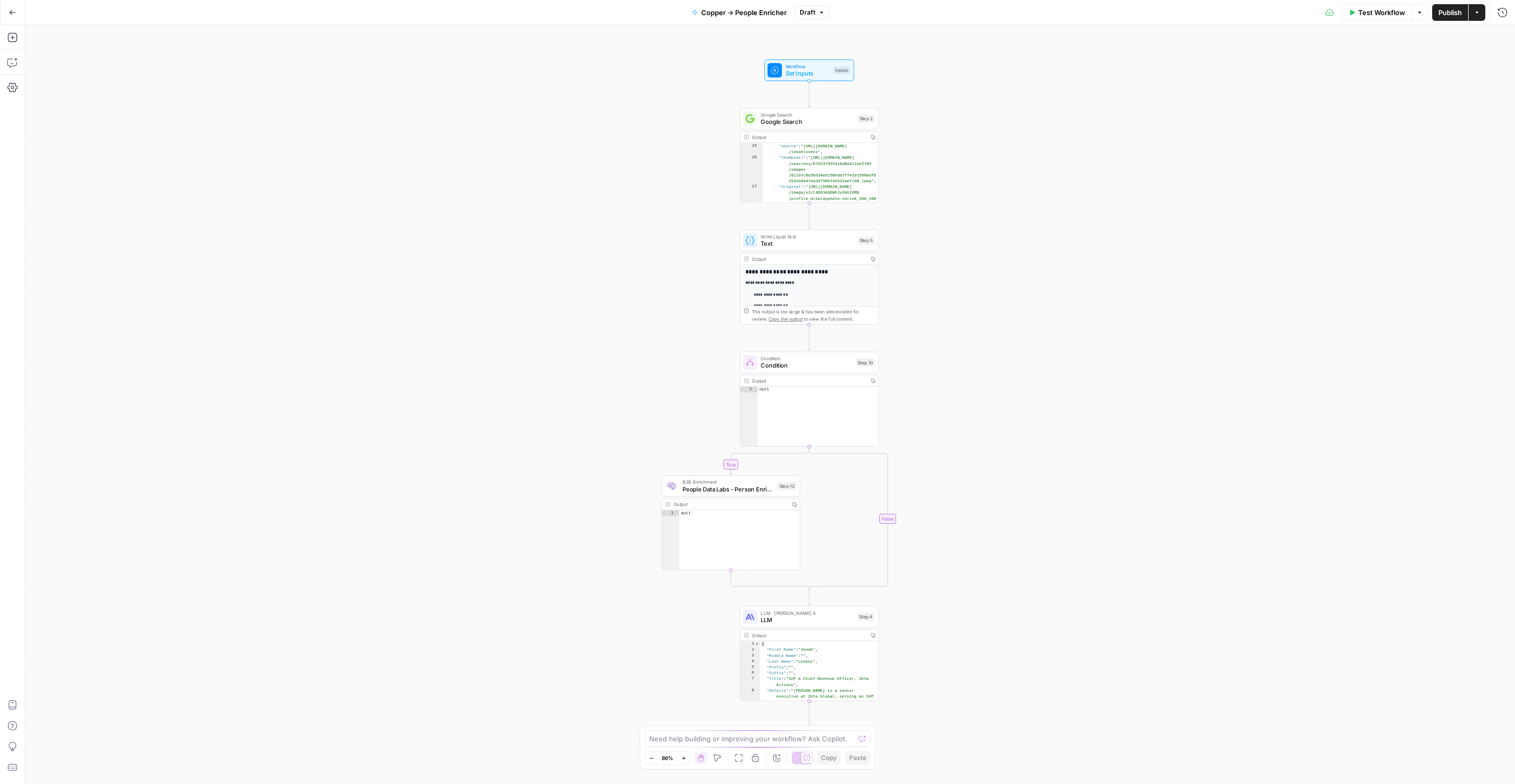
scroll to position [215, 0]
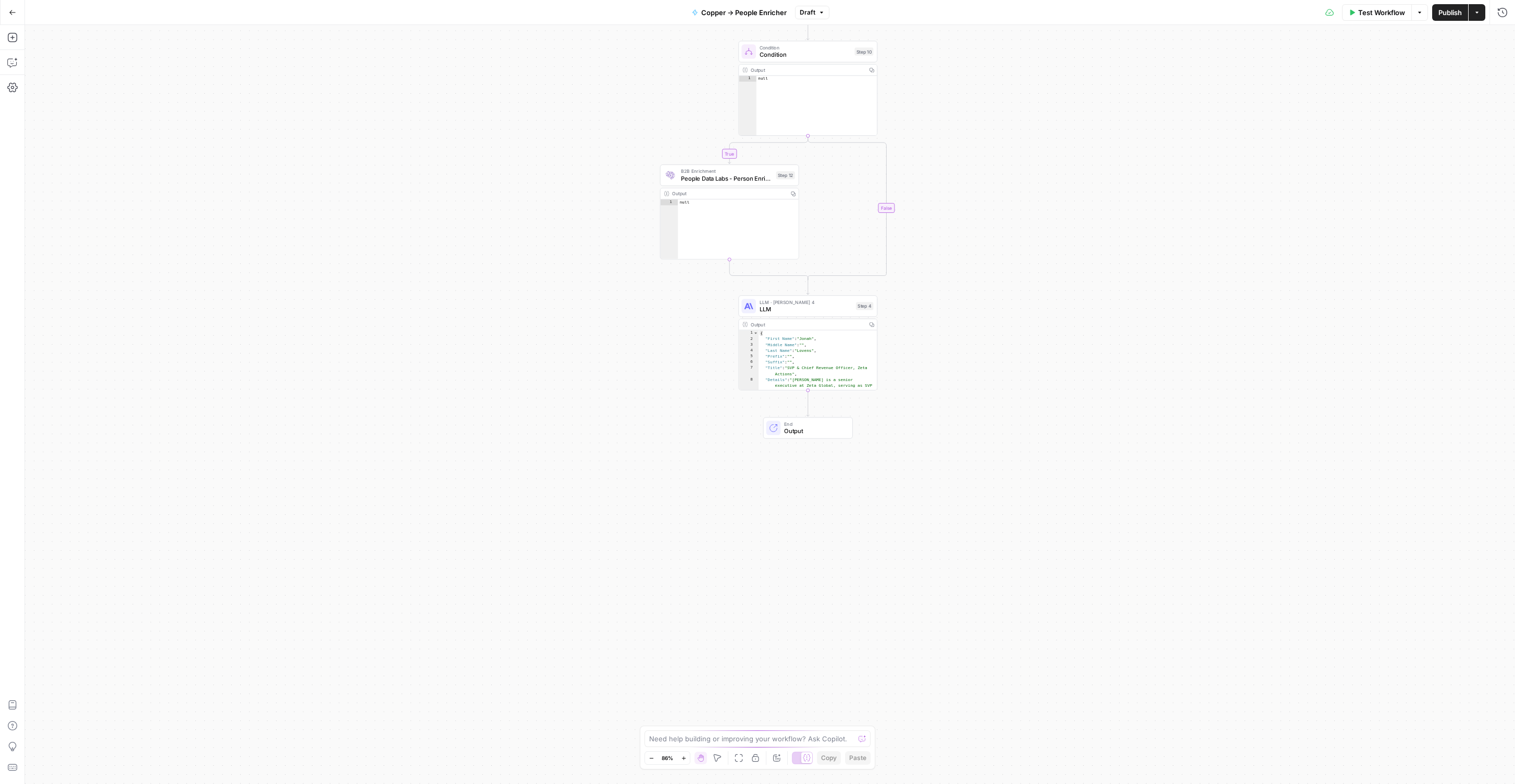
click at [826, 336] on div "{ "First Name" : "Jonah" , "Middle Name" : "" , "Last Name" : "Lovens" , "Prefi…" at bounding box center [818, 397] width 118 height 136
click at [829, 349] on div "{ "First Name" : "Jonah" , "Middle Name" : "" , "Last Name" : "Lovens" , "Prefi…" at bounding box center [818, 397] width 118 height 136
click at [850, 362] on div "{ "First Name" : "Jonah" , "Middle Name" : "" , "Last Name" : "Lovens" , "Prefi…" at bounding box center [818, 397] width 118 height 136
type textarea "**********"
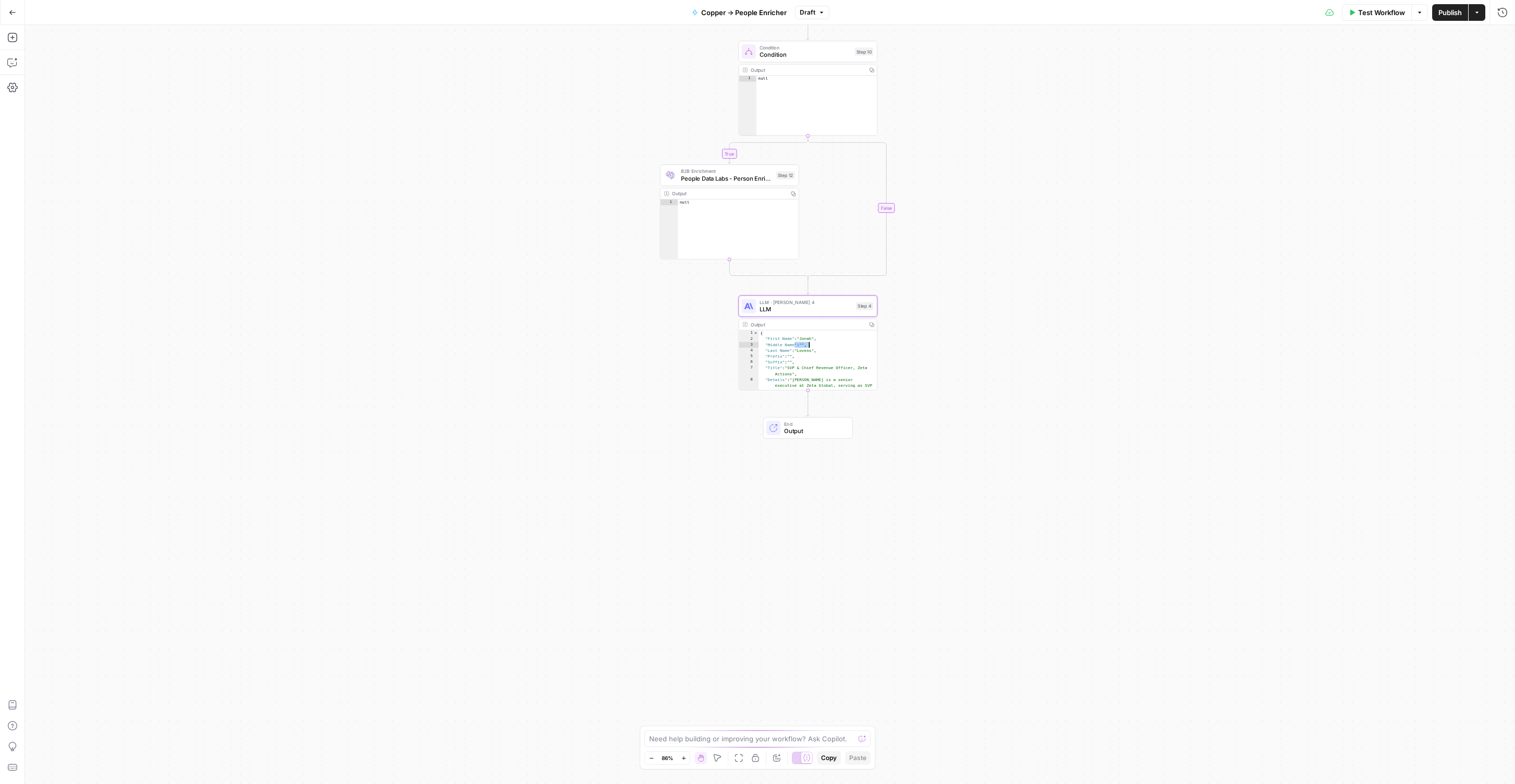
scroll to position [0, 0]
click at [1022, 118] on div "**********" at bounding box center [770, 405] width 1490 height 760
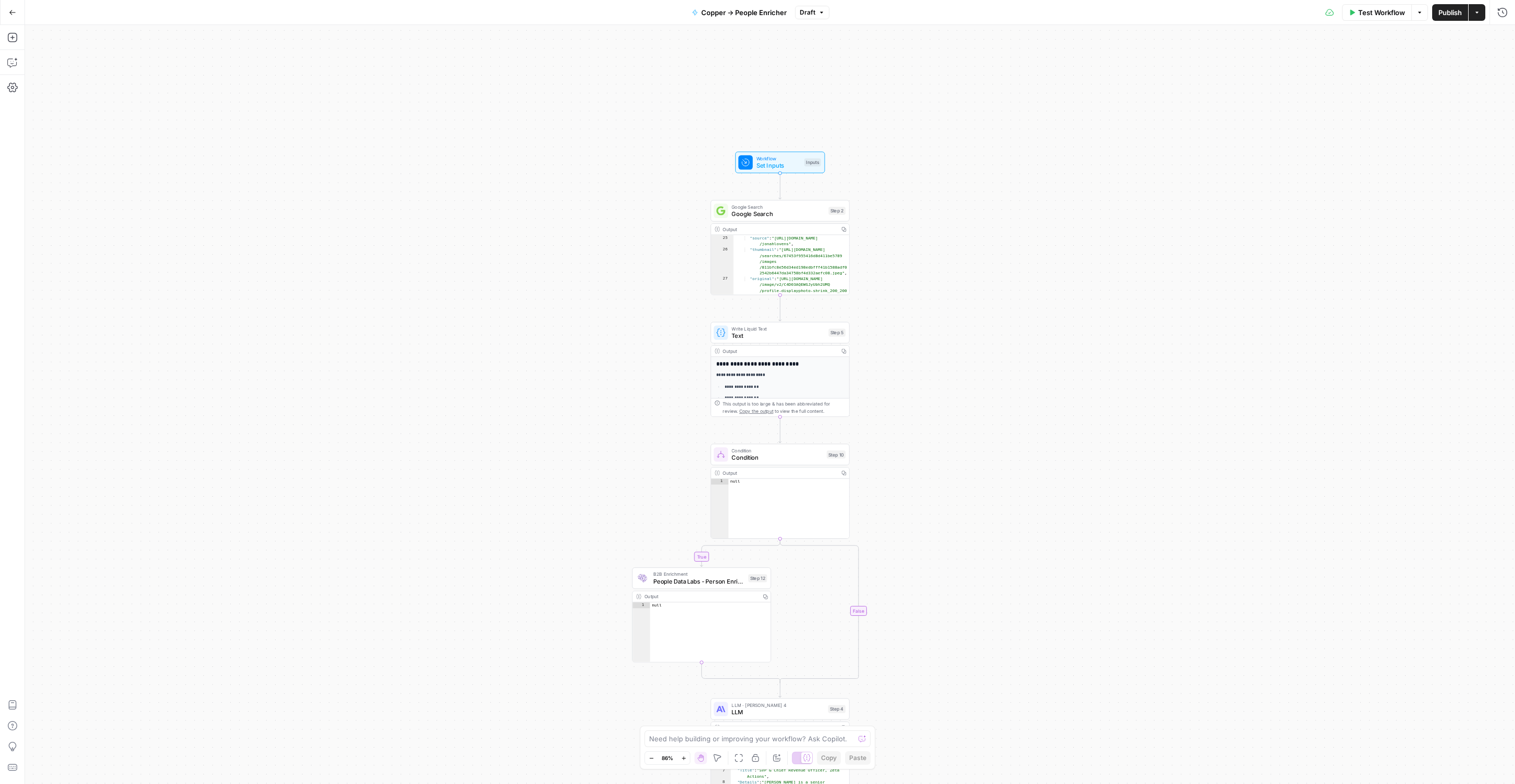
drag, startPoint x: 1022, startPoint y: 118, endPoint x: 995, endPoint y: 506, distance: 388.9
click at [995, 506] on div "**********" at bounding box center [770, 405] width 1490 height 760
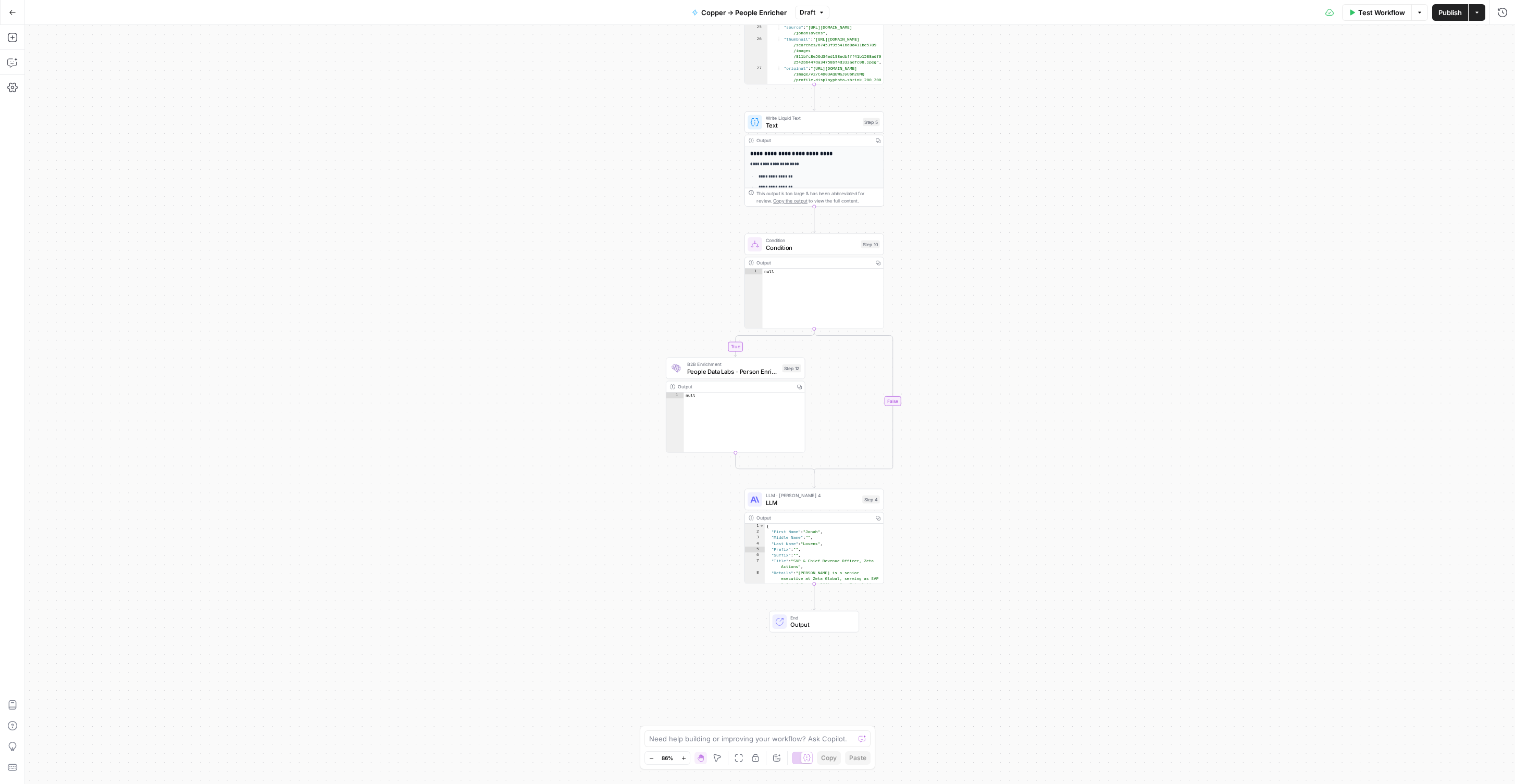
drag, startPoint x: 912, startPoint y: 484, endPoint x: 929, endPoint y: 336, distance: 149.0
click at [949, 290] on div "**********" at bounding box center [770, 405] width 1490 height 760
click at [856, 500] on span "LLM" at bounding box center [812, 501] width 93 height 9
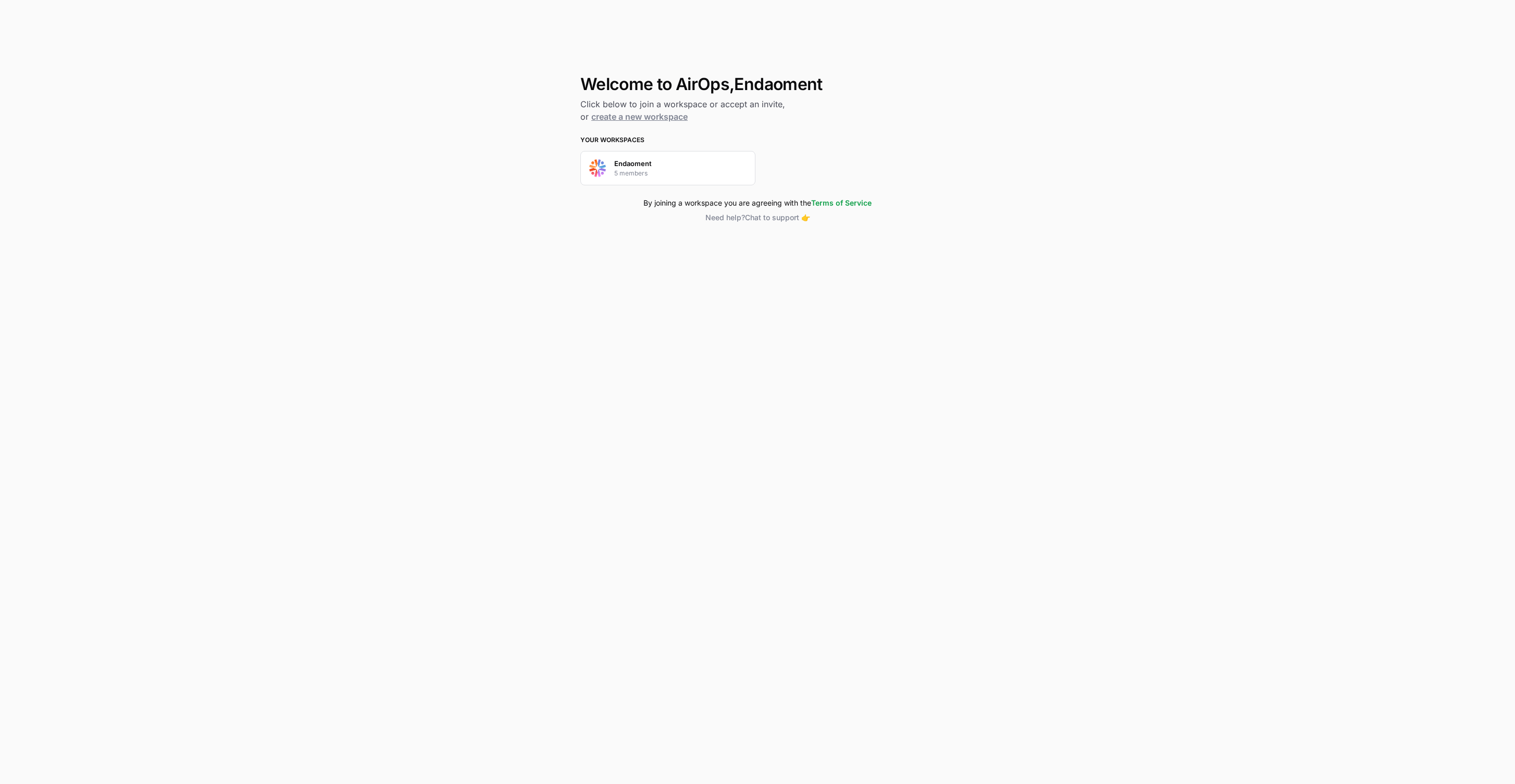
click at [663, 161] on div "Endaoment 5 members" at bounding box center [668, 167] width 175 height 34
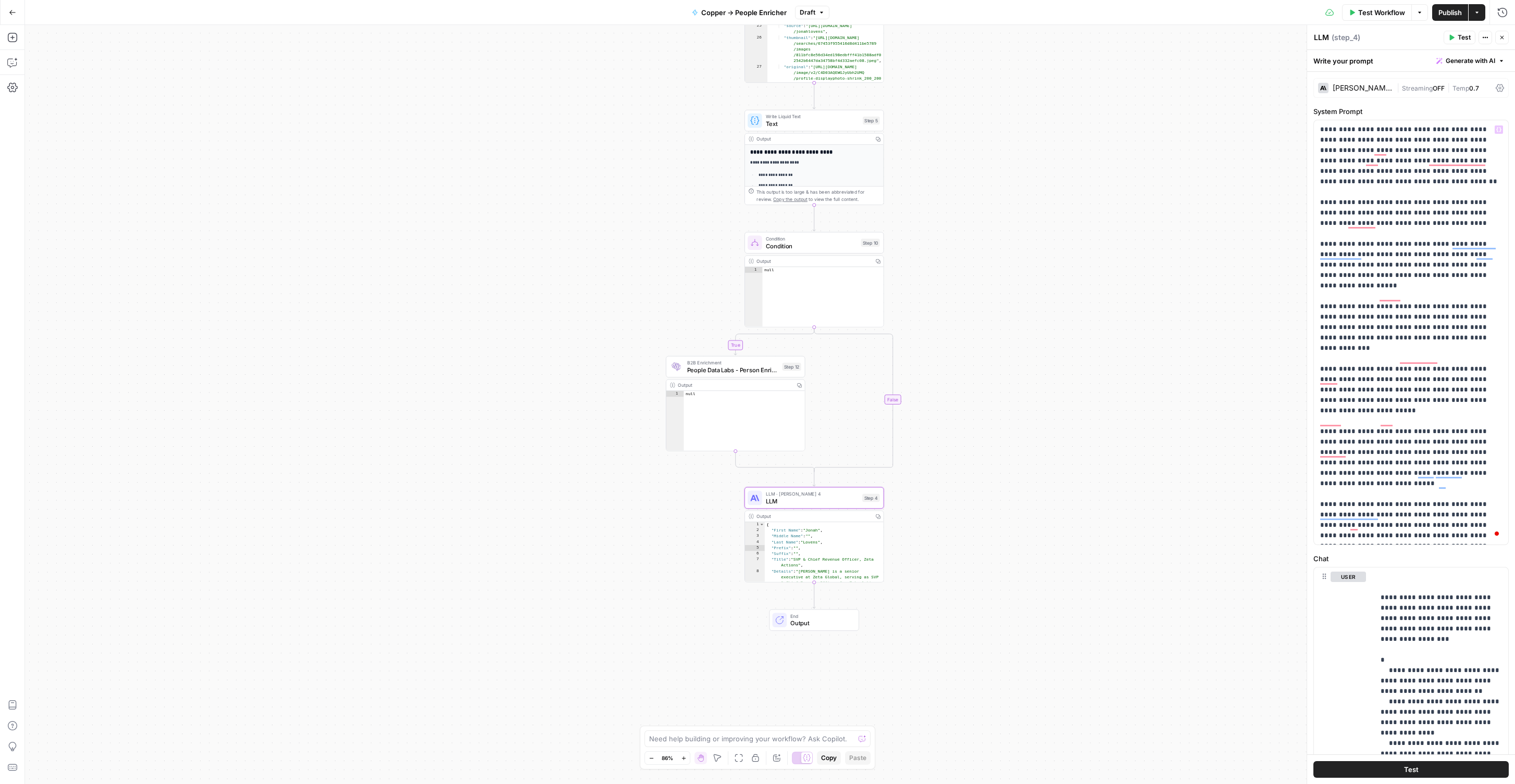
scroll to position [1677, 0]
